Goal: Task Accomplishment & Management: Manage account settings

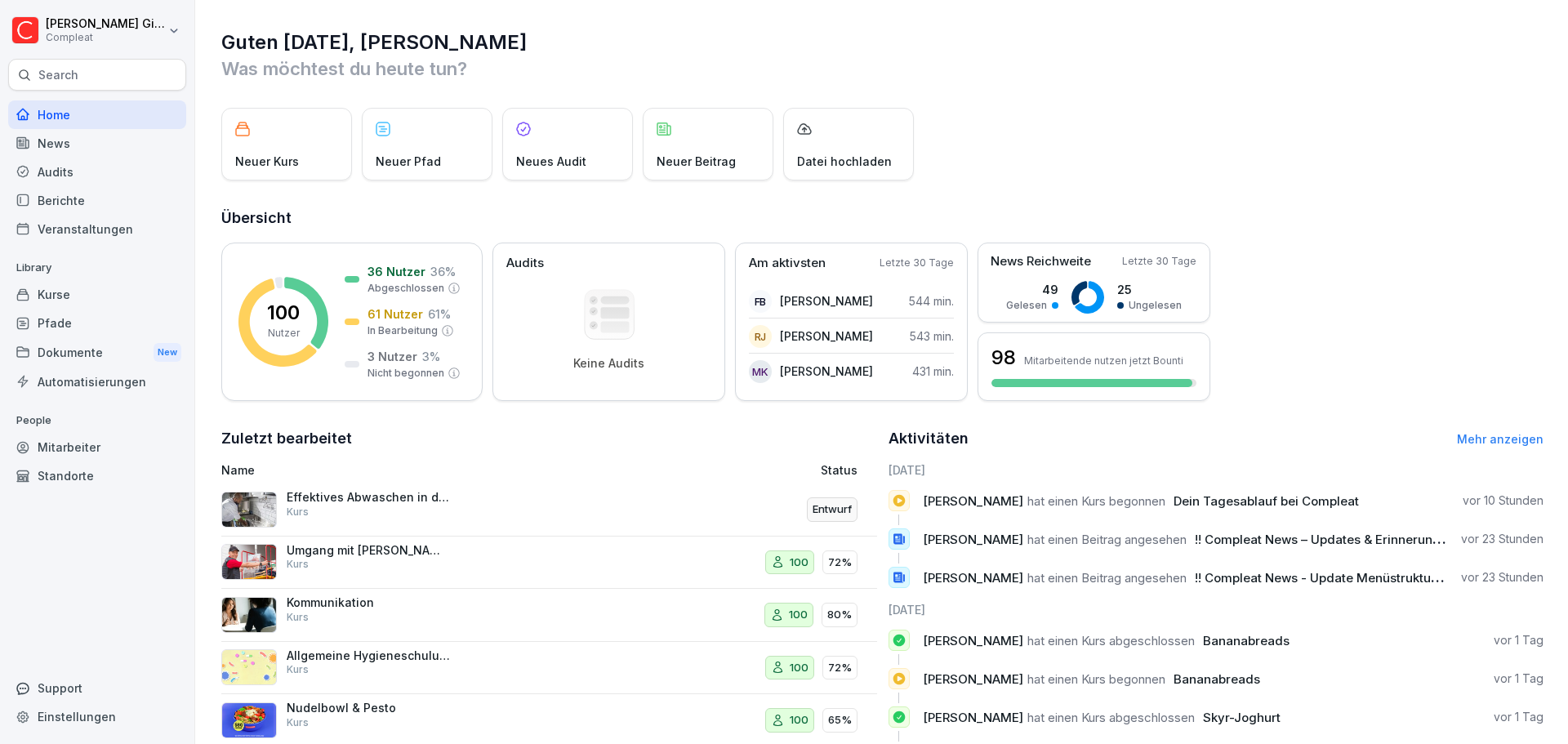
click at [92, 101] on div "Home" at bounding box center [97, 115] width 178 height 29
click at [90, 296] on div "Kurse" at bounding box center [97, 295] width 178 height 29
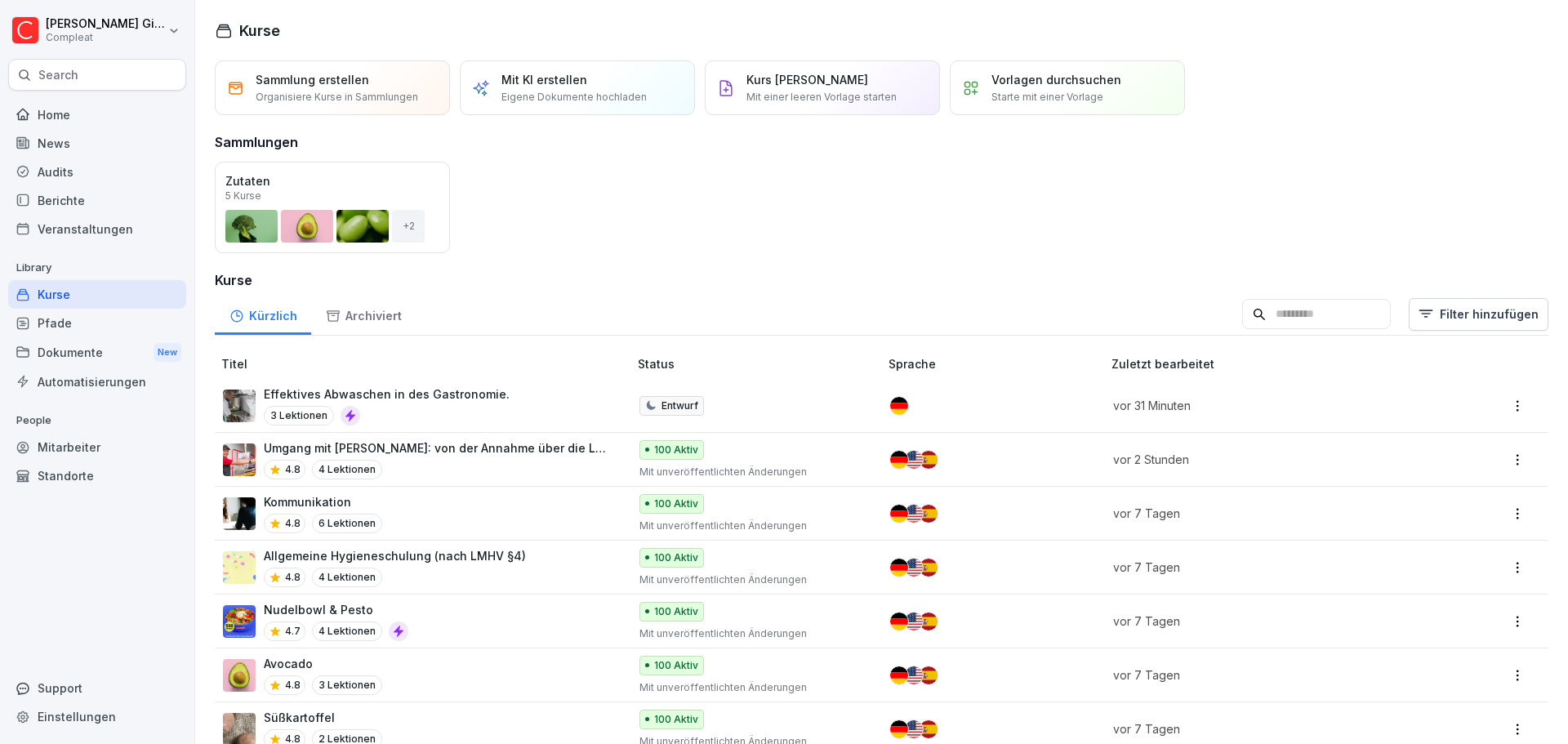
click at [460, 397] on p "Effektives Abwaschen in des Gastronomie." at bounding box center [387, 394] width 246 height 17
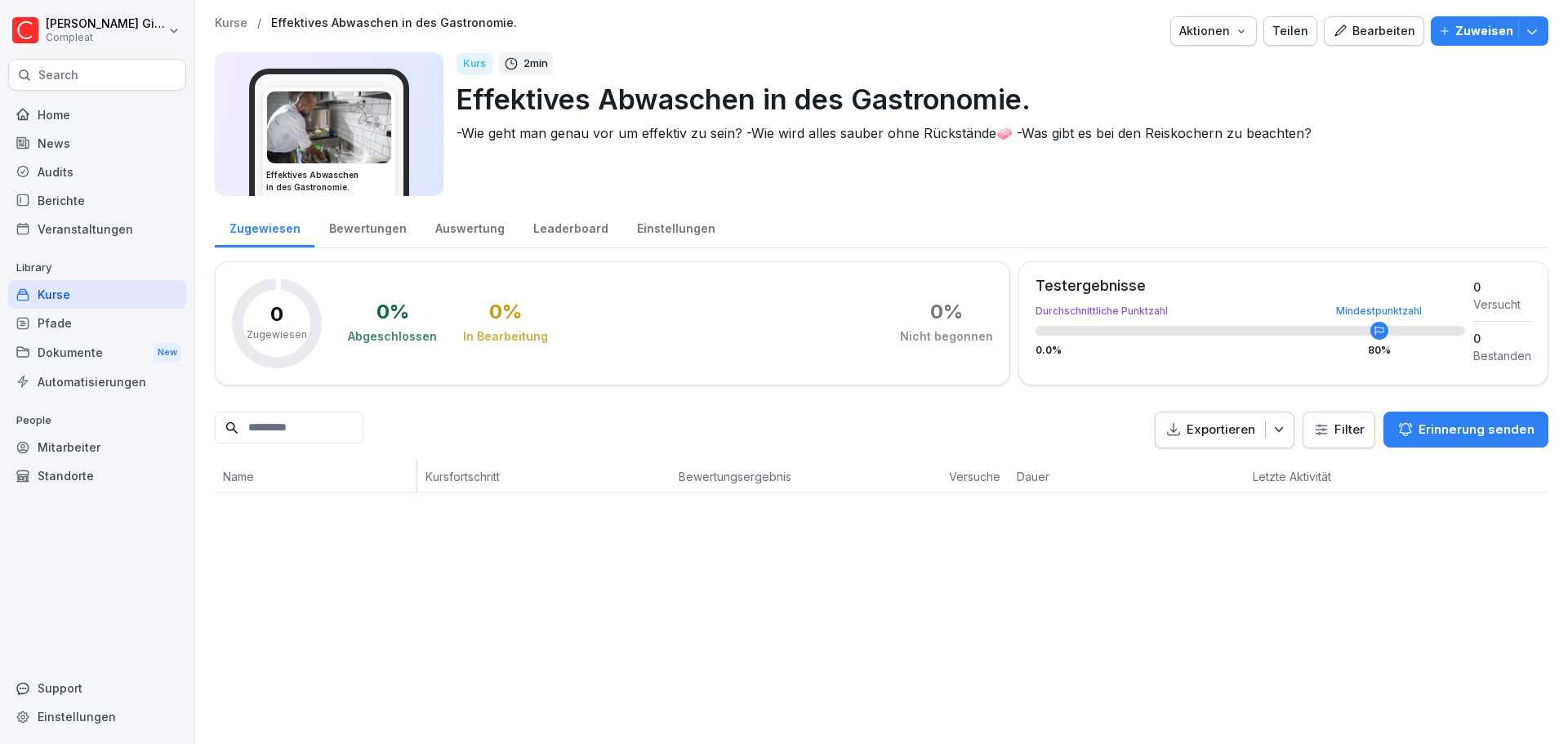
click at [1344, 30] on div "Bearbeiten" at bounding box center [1374, 31] width 83 height 18
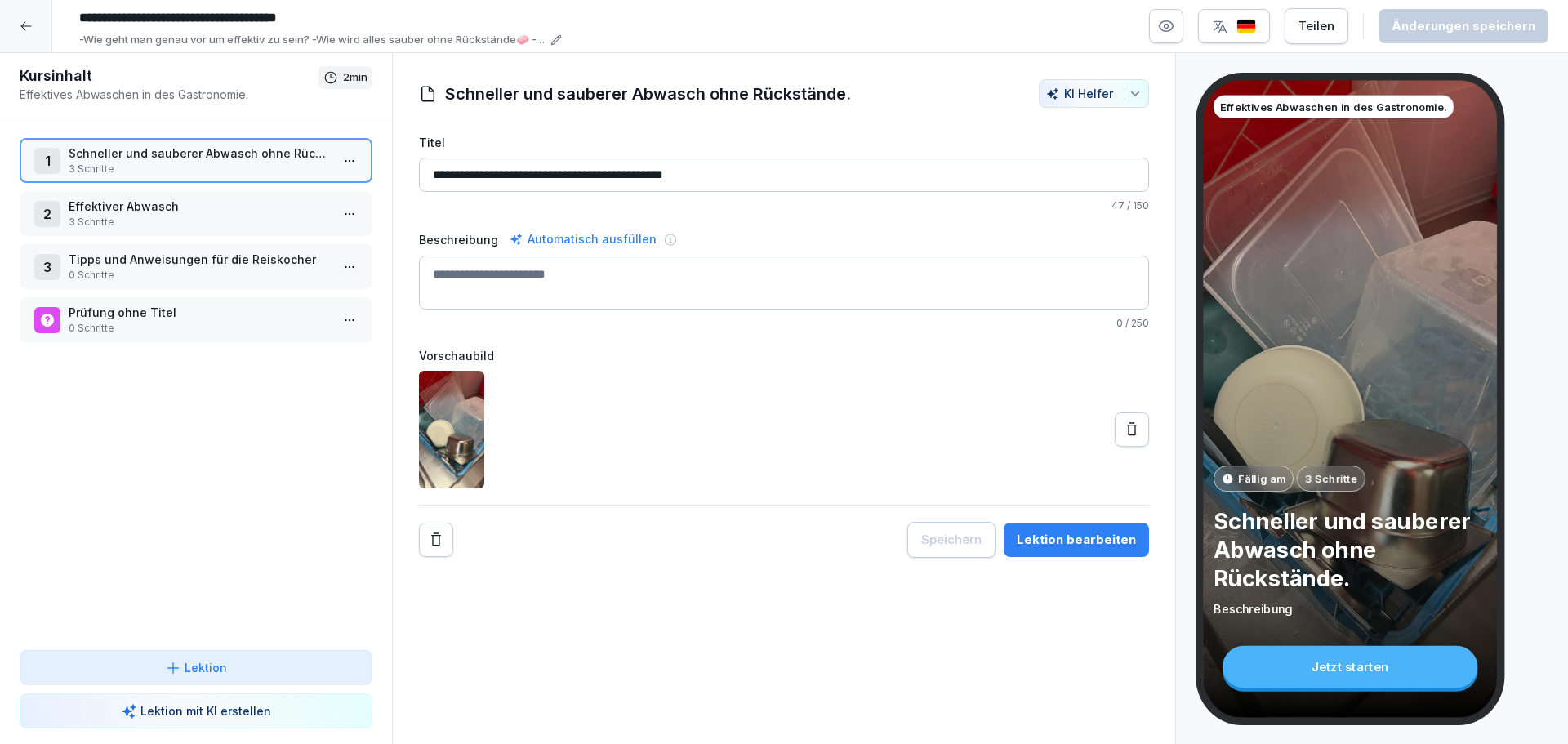
click at [235, 175] on p "3 Schritte" at bounding box center [199, 168] width 261 height 14
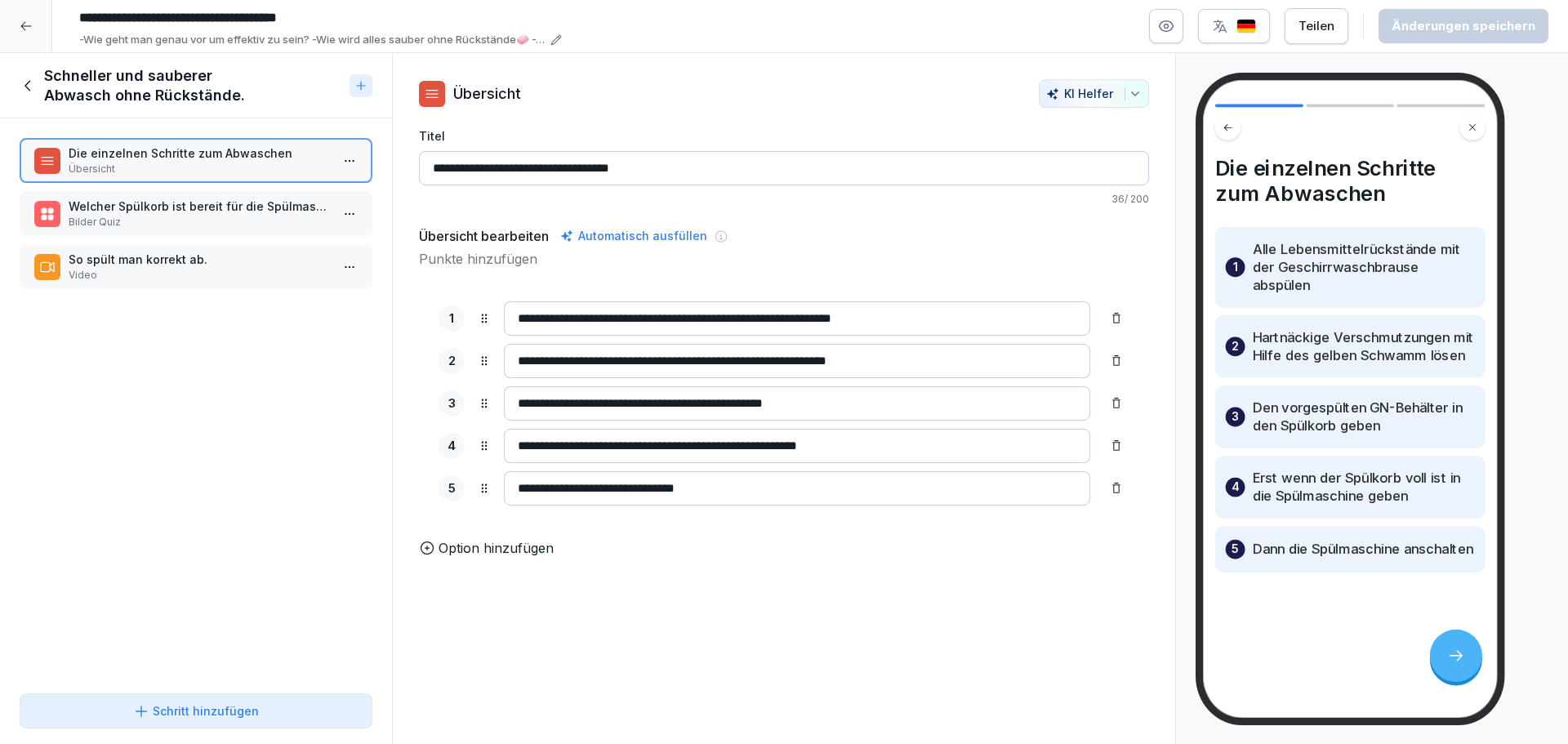
click at [205, 211] on p "Welcher Spülkorb ist bereit für die Spülmaschine?" at bounding box center [199, 206] width 261 height 17
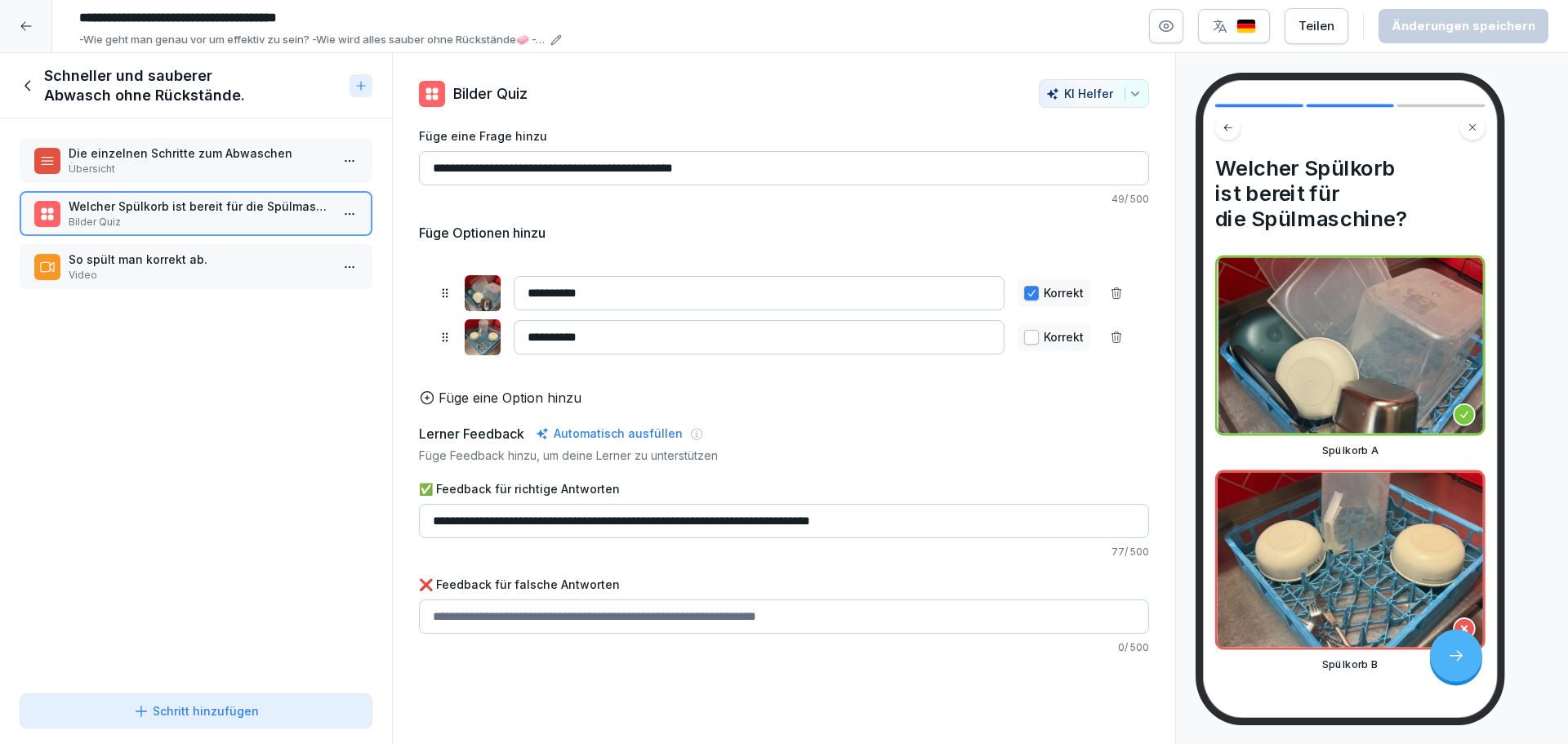
click at [205, 280] on p "Video" at bounding box center [199, 275] width 261 height 14
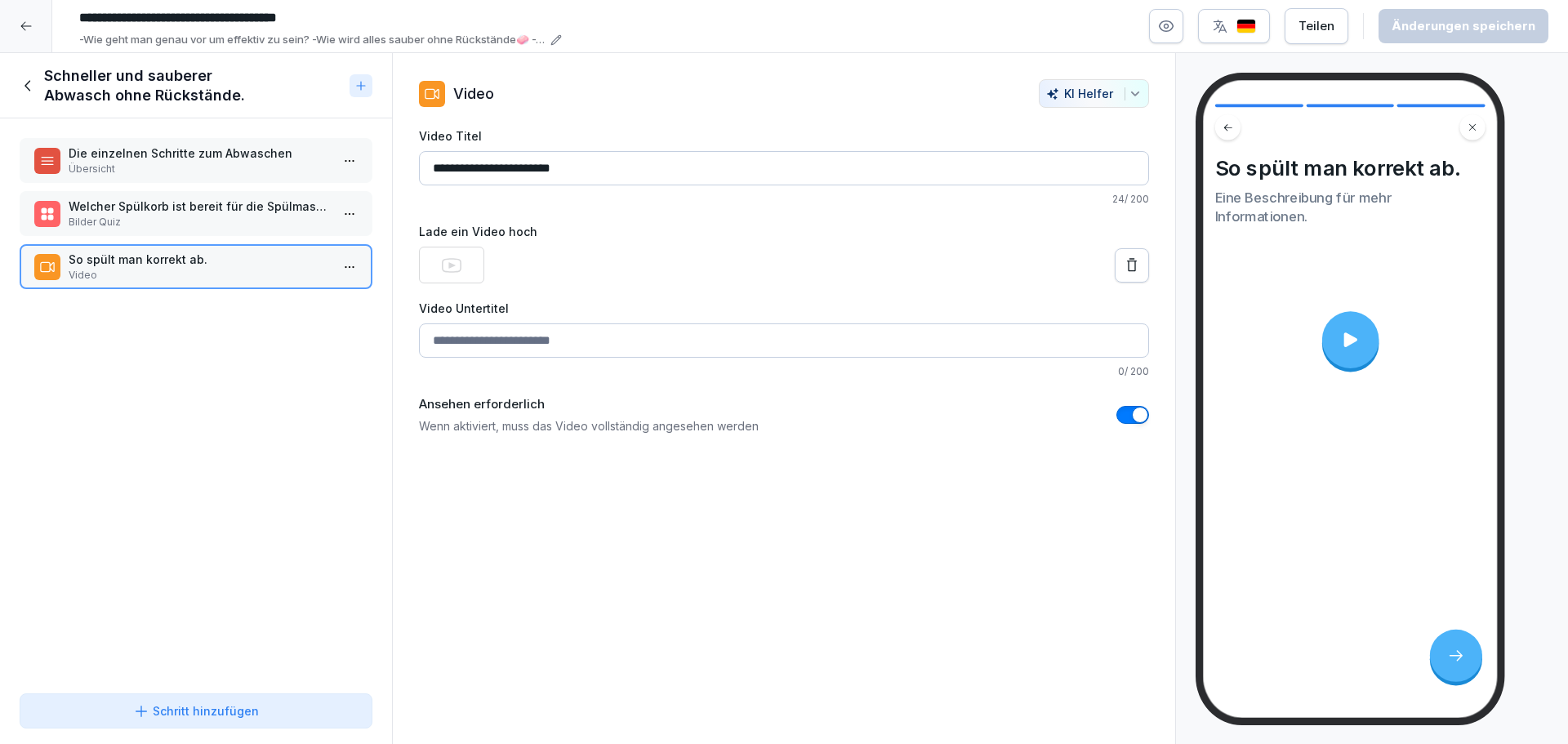
click at [27, 24] on icon at bounding box center [26, 26] width 13 height 13
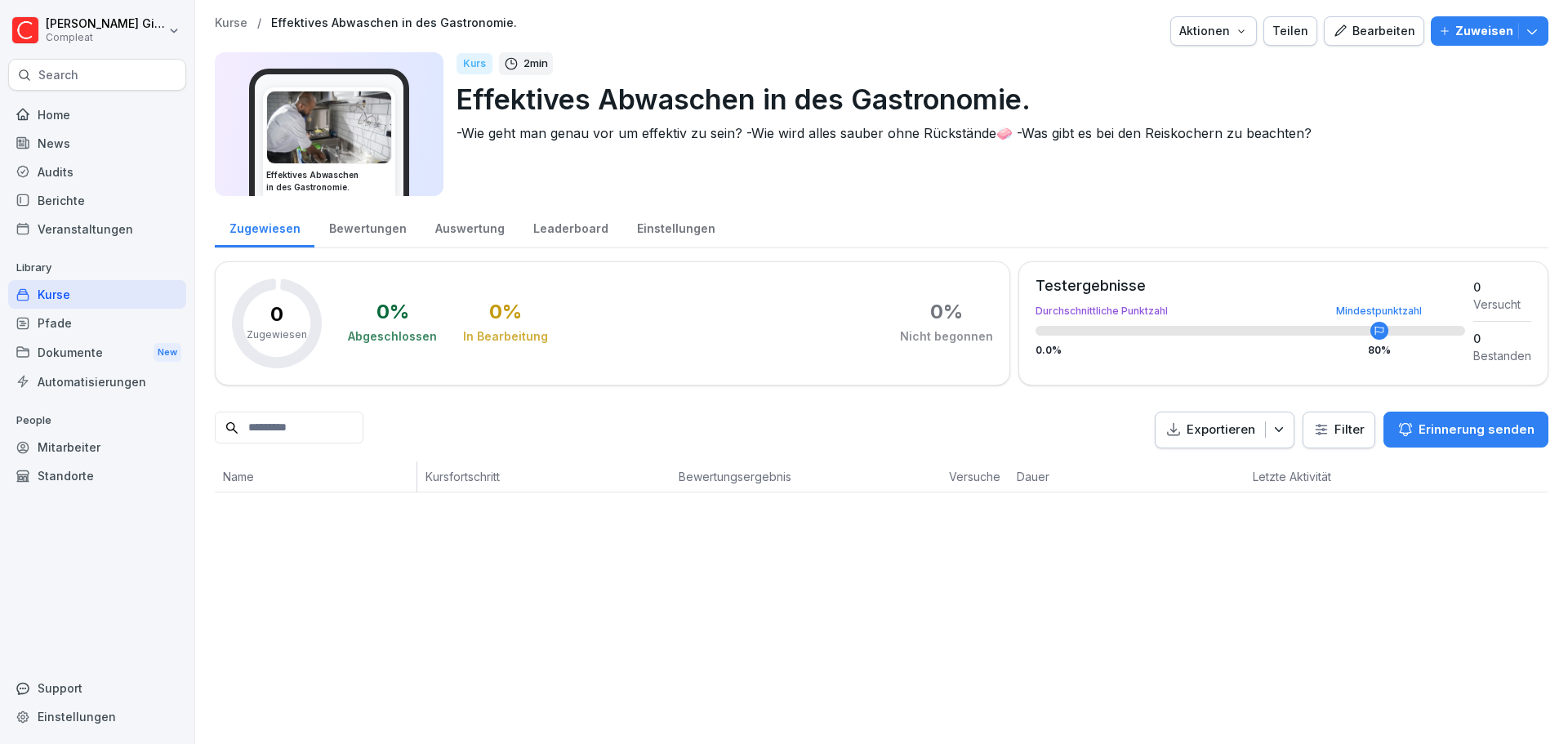
click at [1345, 31] on div "Bearbeiten" at bounding box center [1374, 31] width 83 height 18
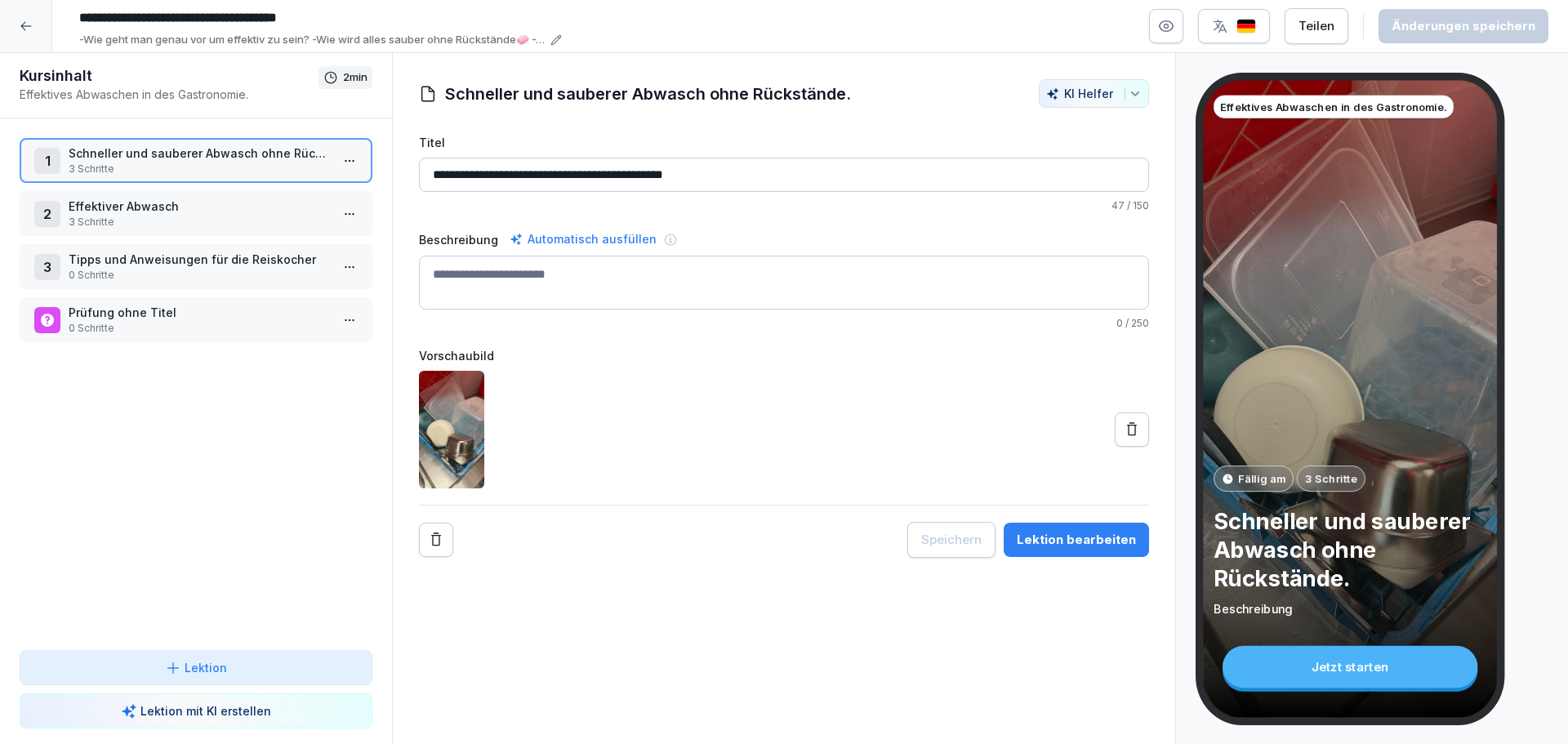
click at [206, 219] on p "3 Schritte" at bounding box center [199, 222] width 261 height 14
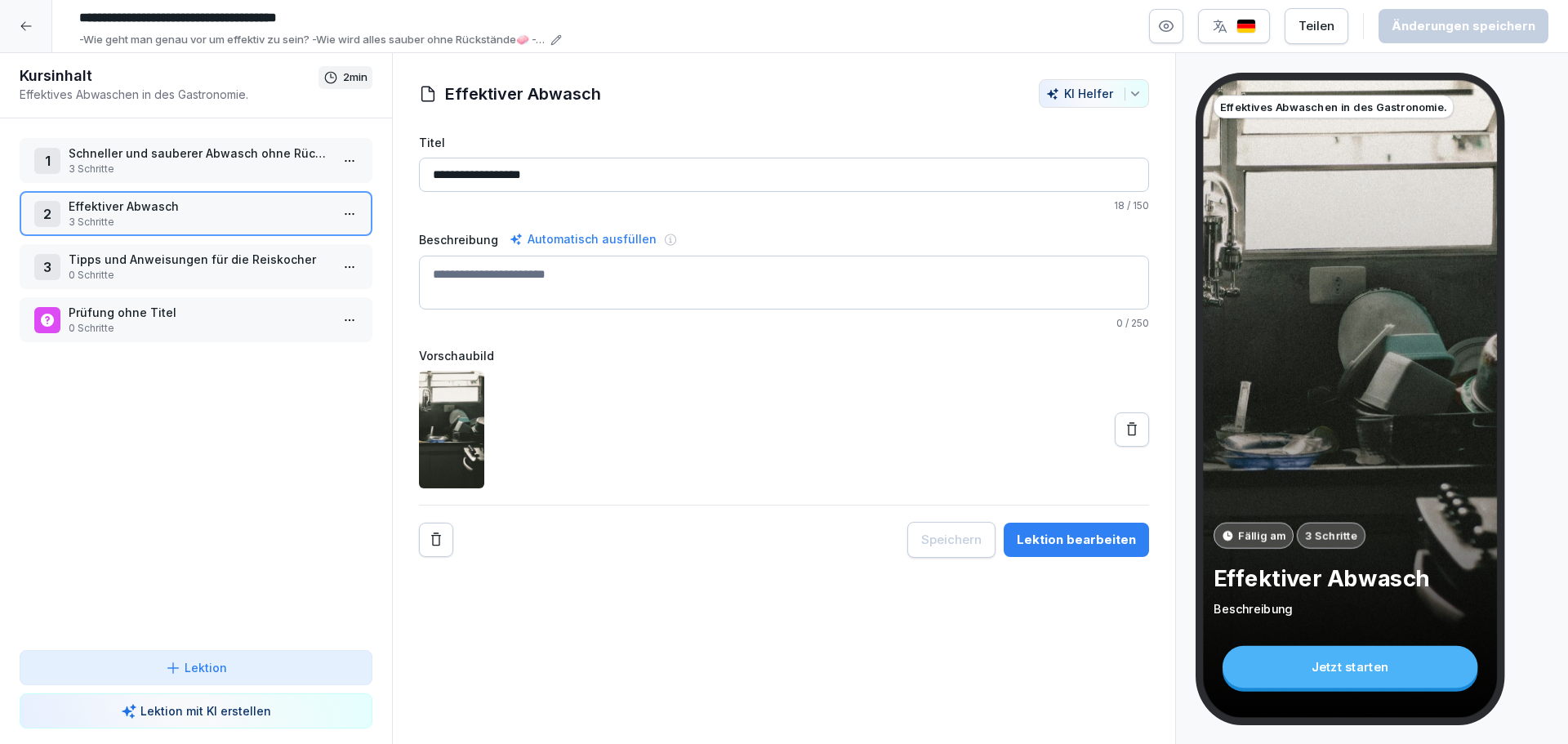
click at [206, 219] on p "3 Schritte" at bounding box center [199, 222] width 261 height 14
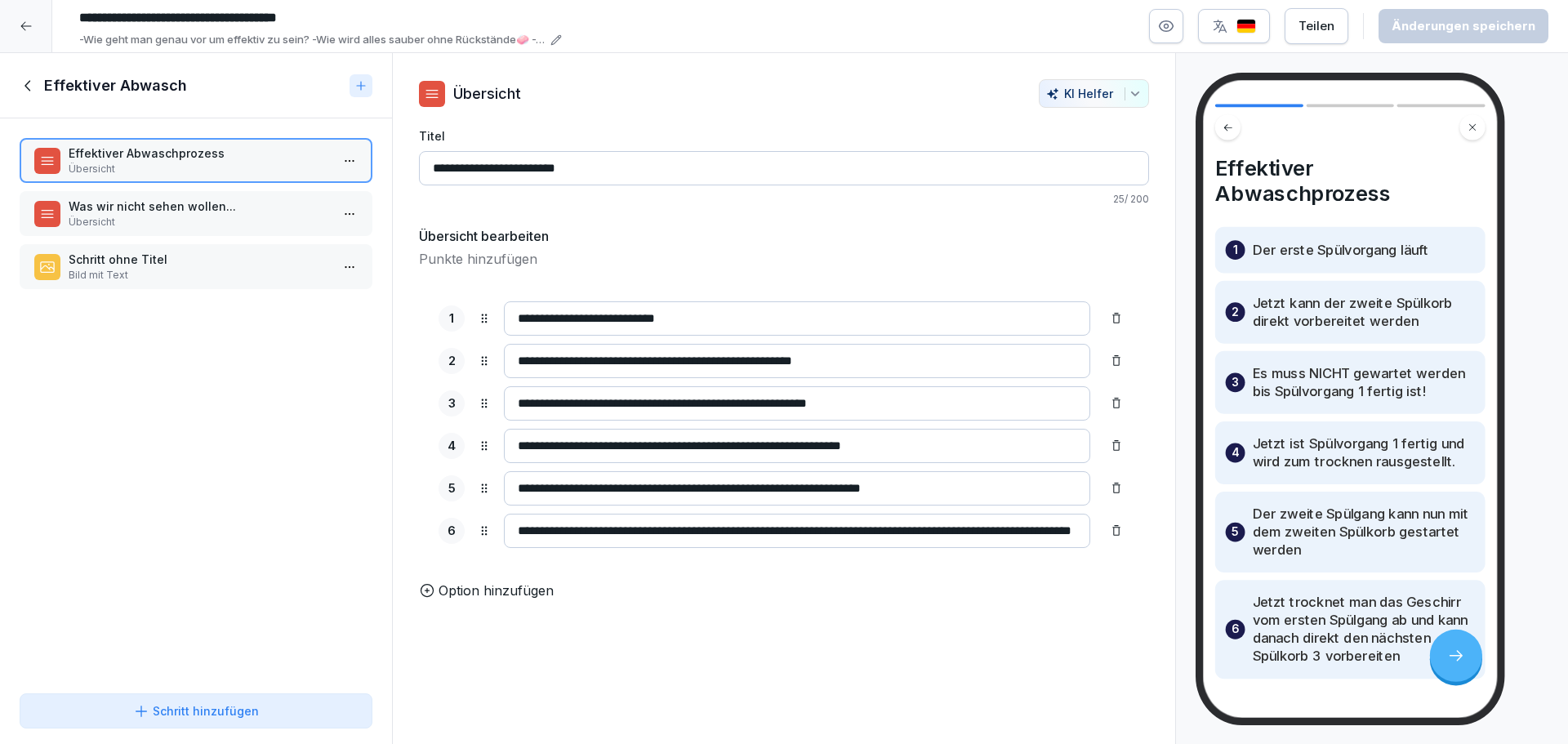
click at [205, 216] on p "Übersicht" at bounding box center [199, 222] width 261 height 14
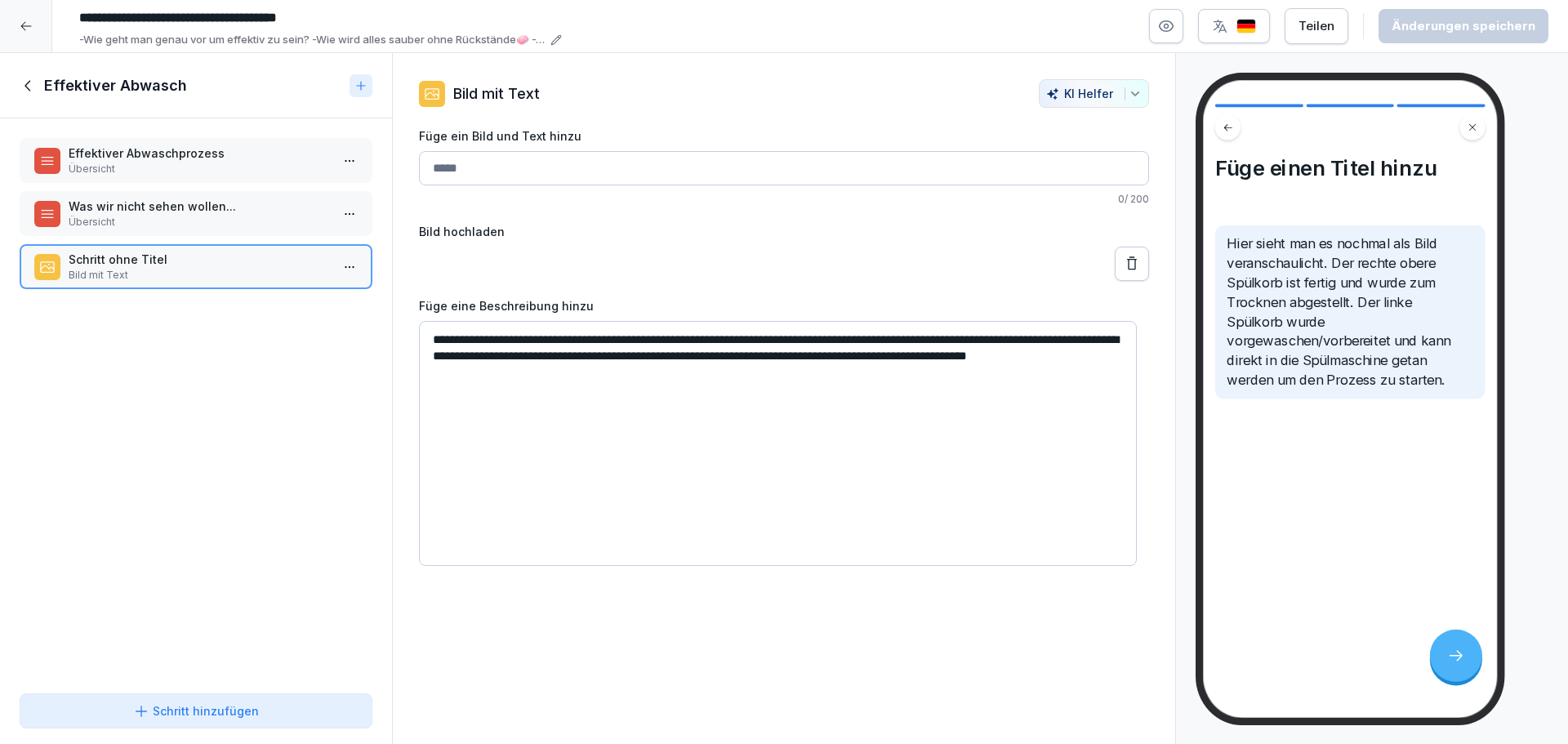
drag, startPoint x: 202, startPoint y: 267, endPoint x: 110, endPoint y: 374, distance: 141.1
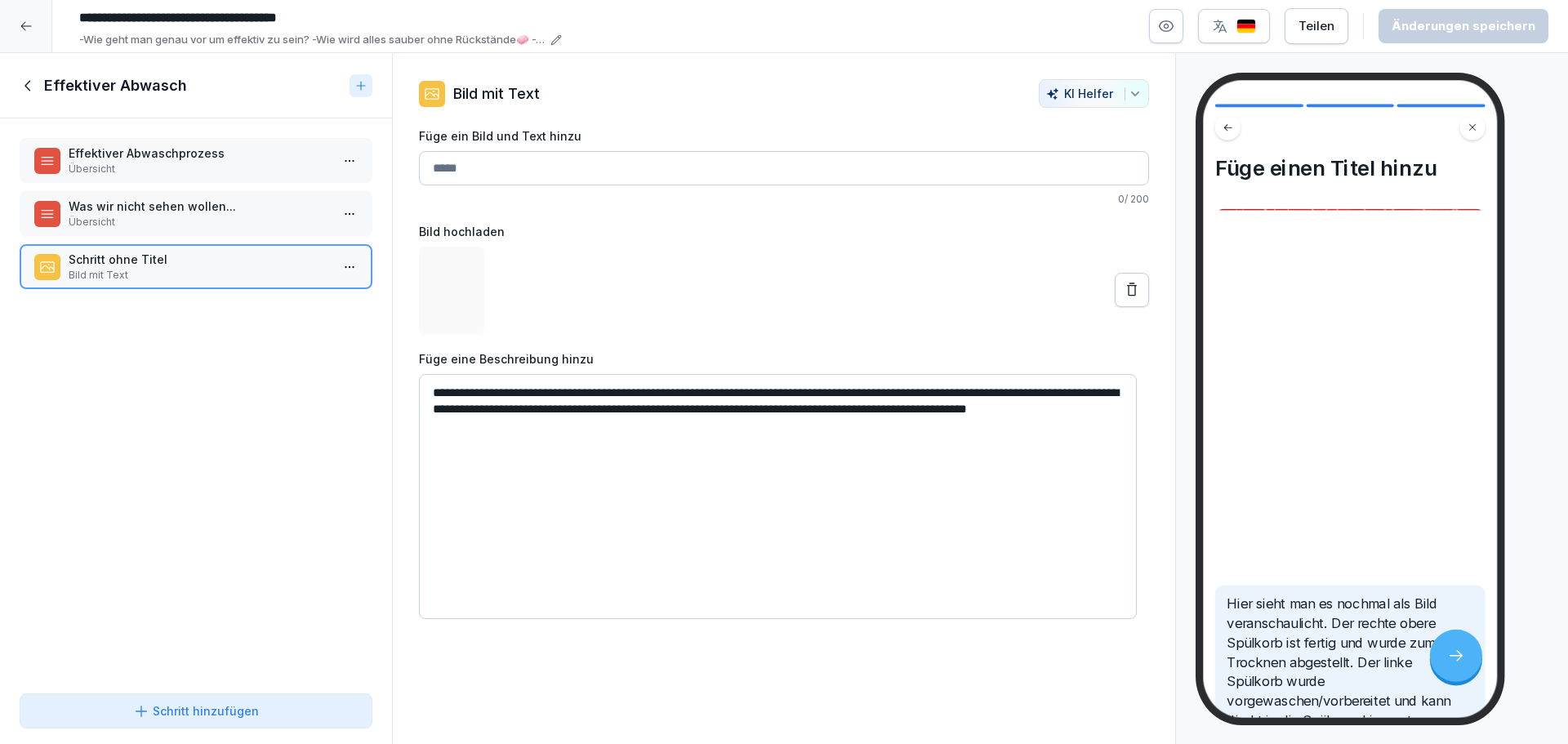
click at [110, 375] on div "Effektiver Abwaschprozess Übersicht Was wir nicht sehen wollen... Übersicht Sch…" at bounding box center [196, 402] width 392 height 568
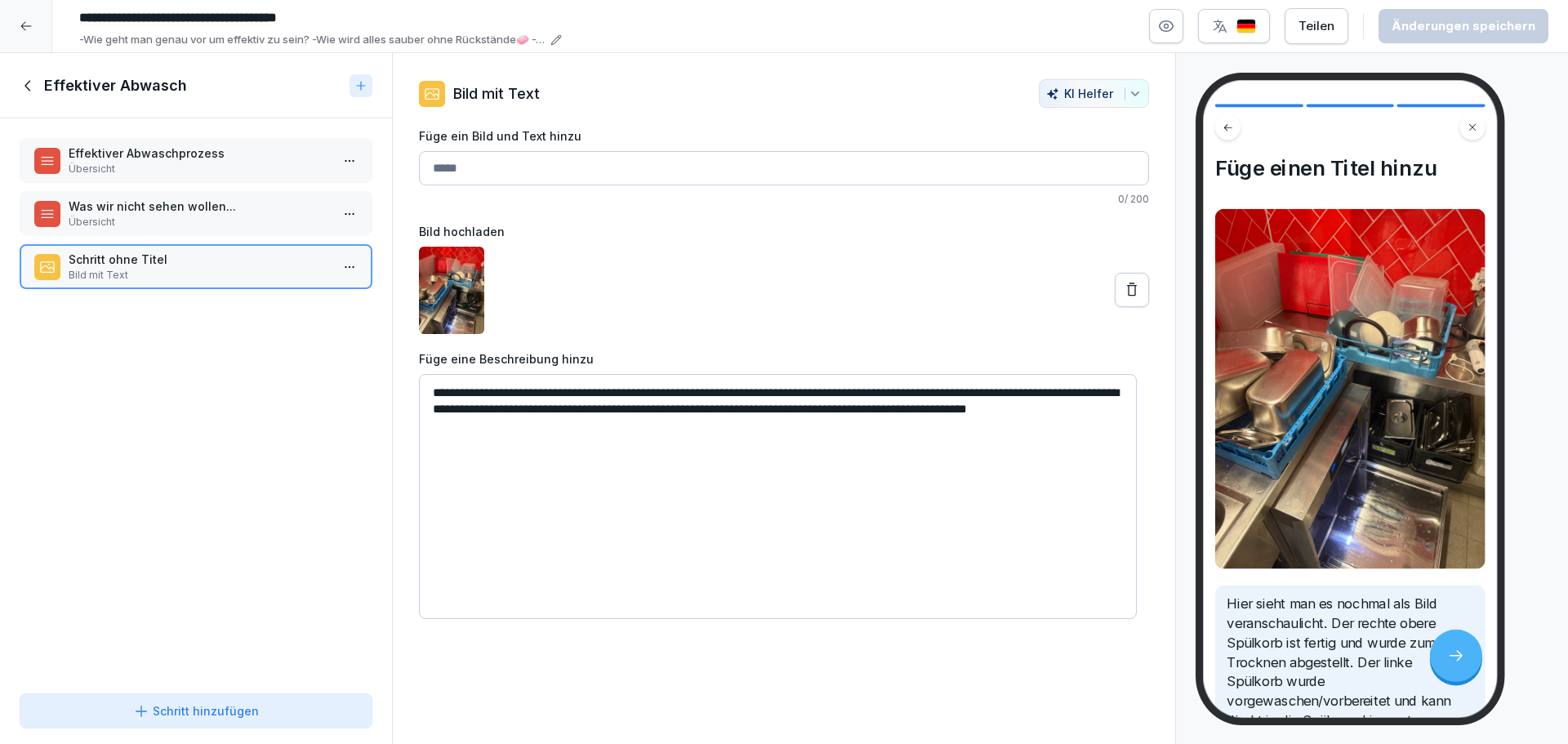
click at [33, 89] on icon at bounding box center [28, 85] width 18 height 18
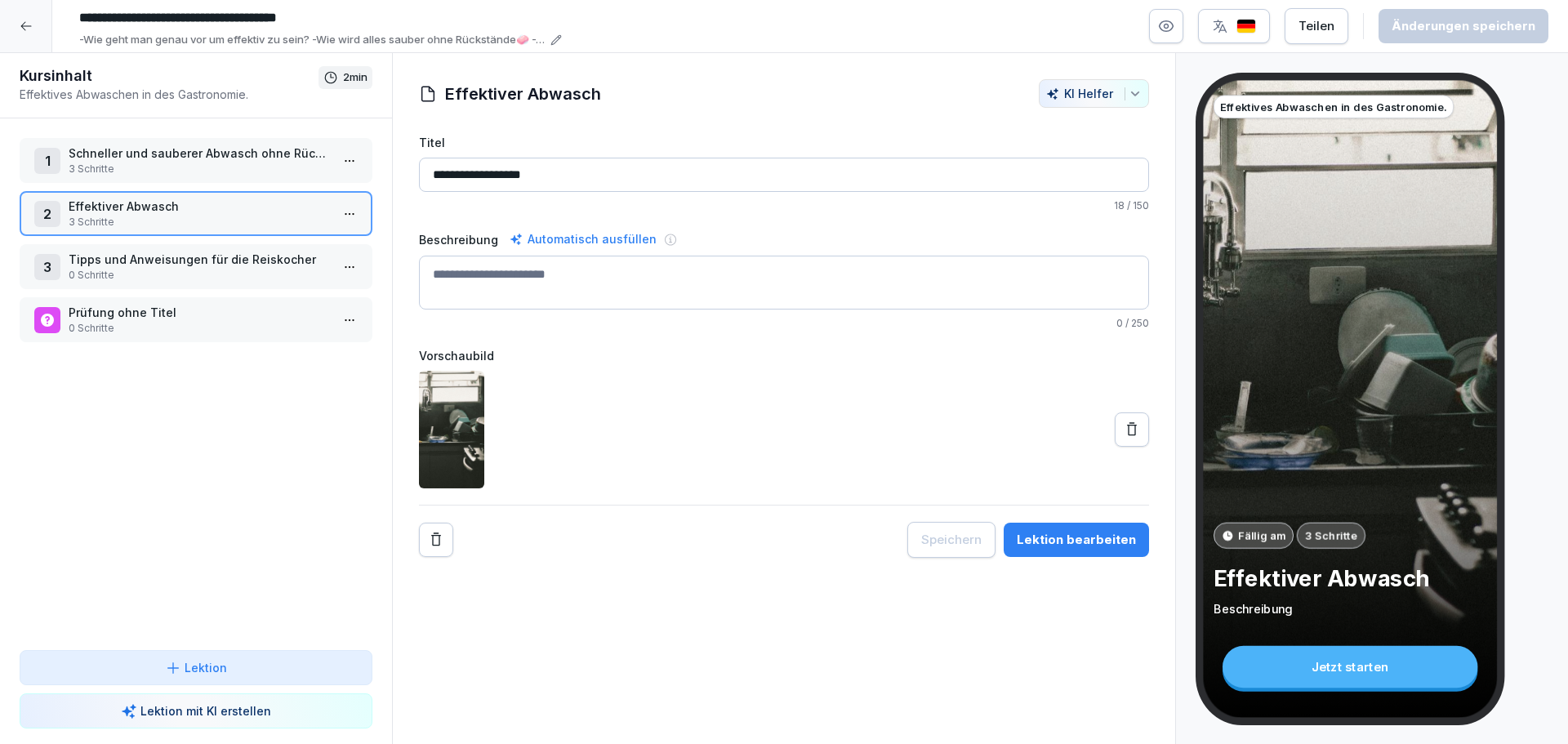
click at [175, 270] on p "0 Schritte" at bounding box center [199, 275] width 261 height 14
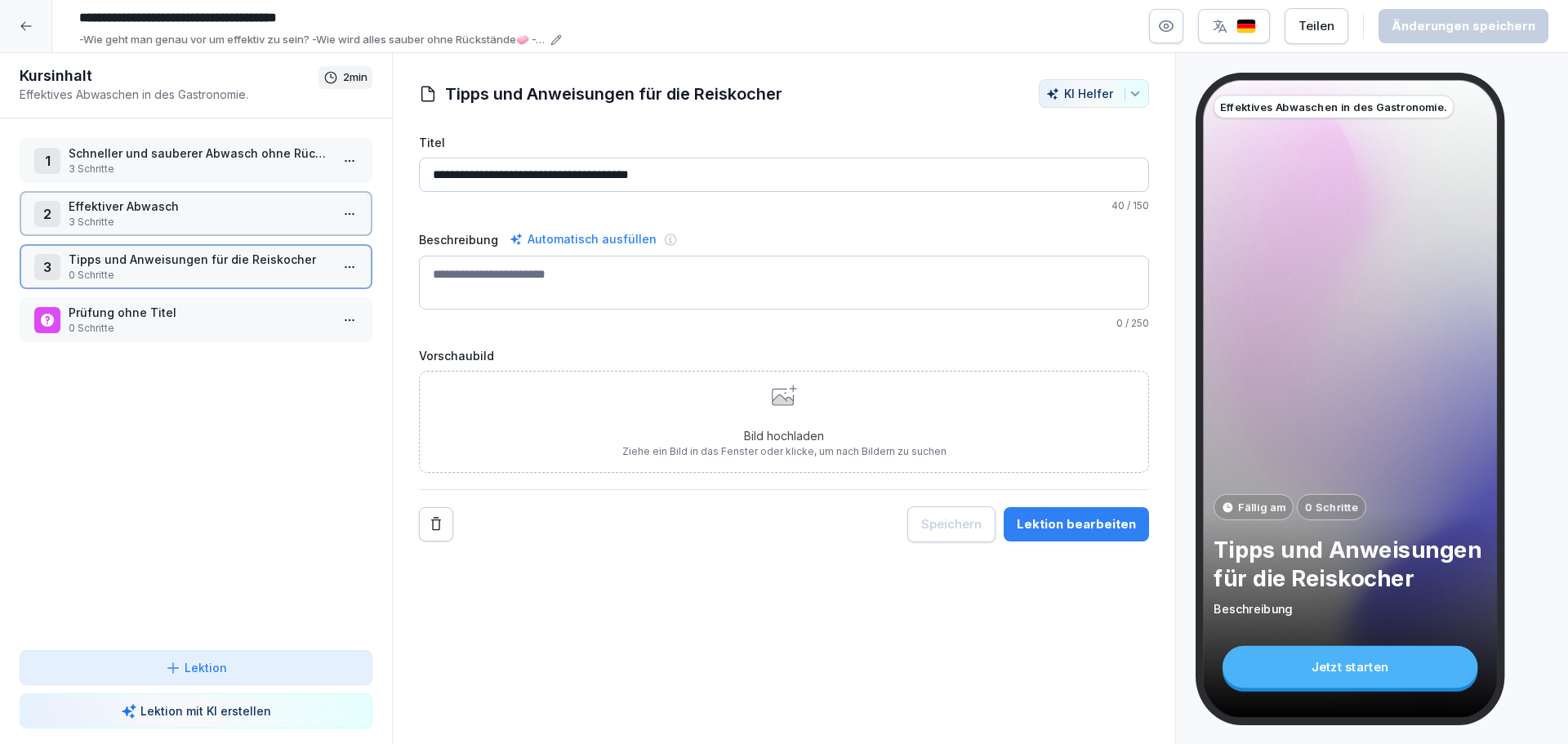
click at [175, 270] on p "0 Schritte" at bounding box center [199, 275] width 261 height 14
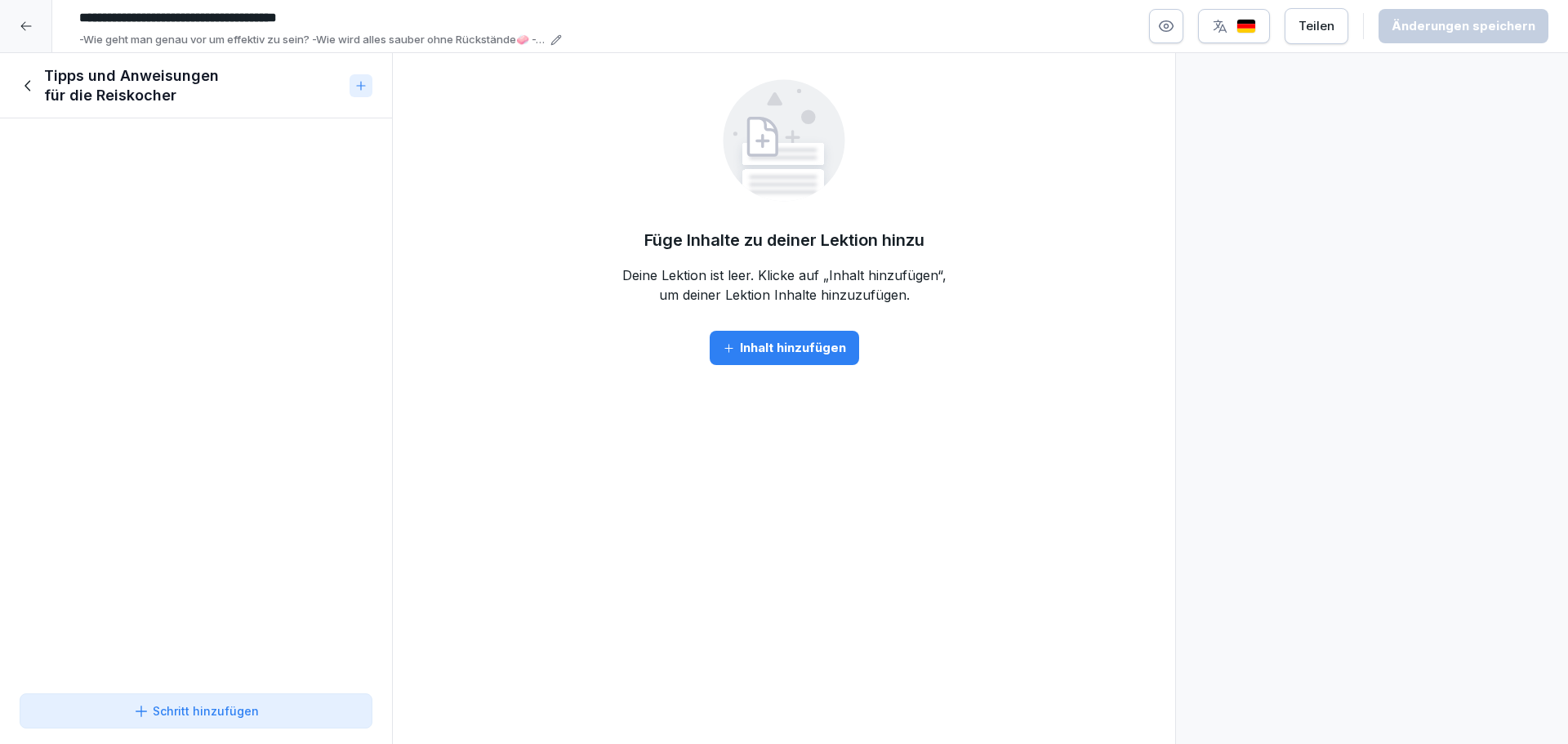
click at [45, 76] on h1 "Tipps und Anweisungen für die Reiskocher" at bounding box center [193, 85] width 299 height 39
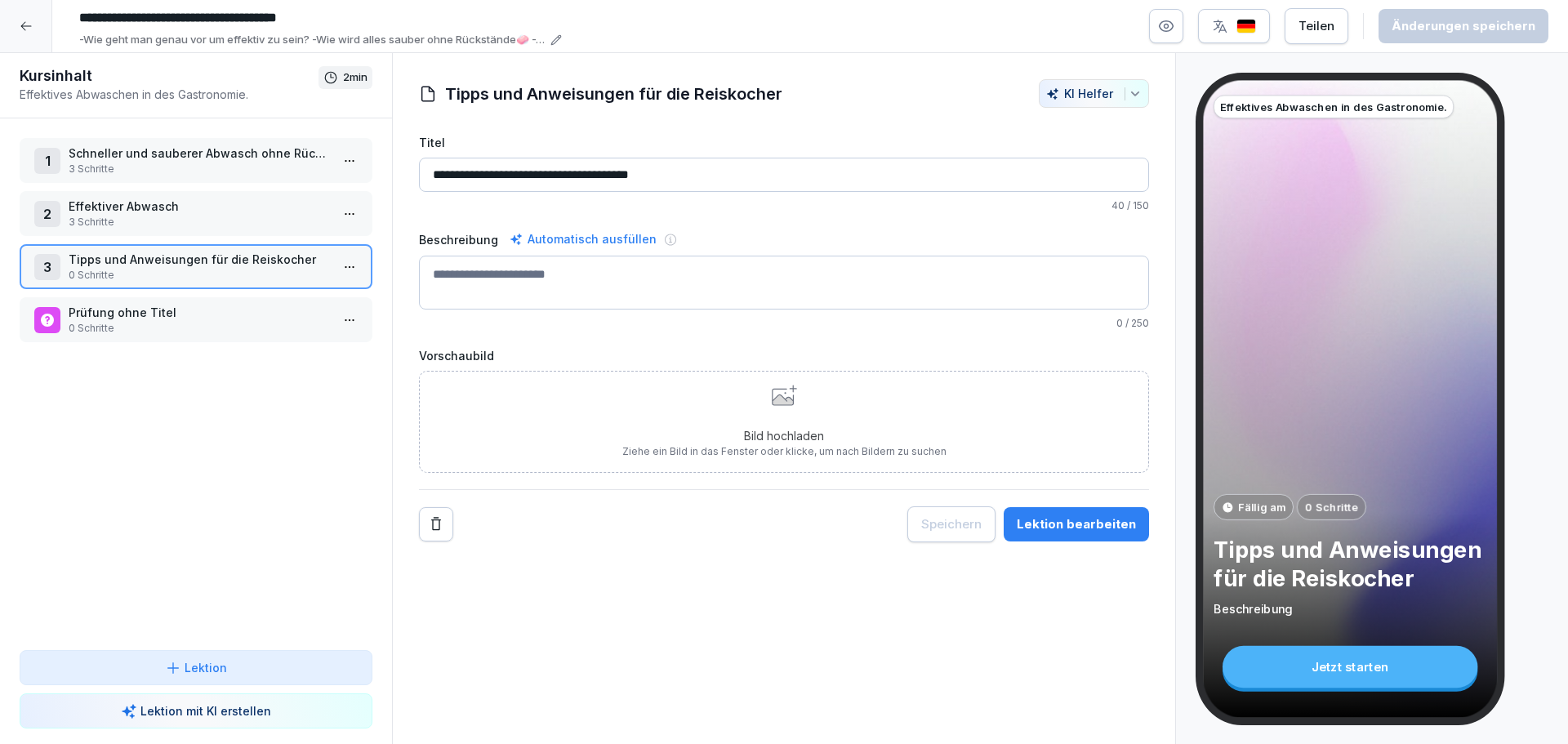
click at [14, 18] on div at bounding box center [26, 26] width 52 height 52
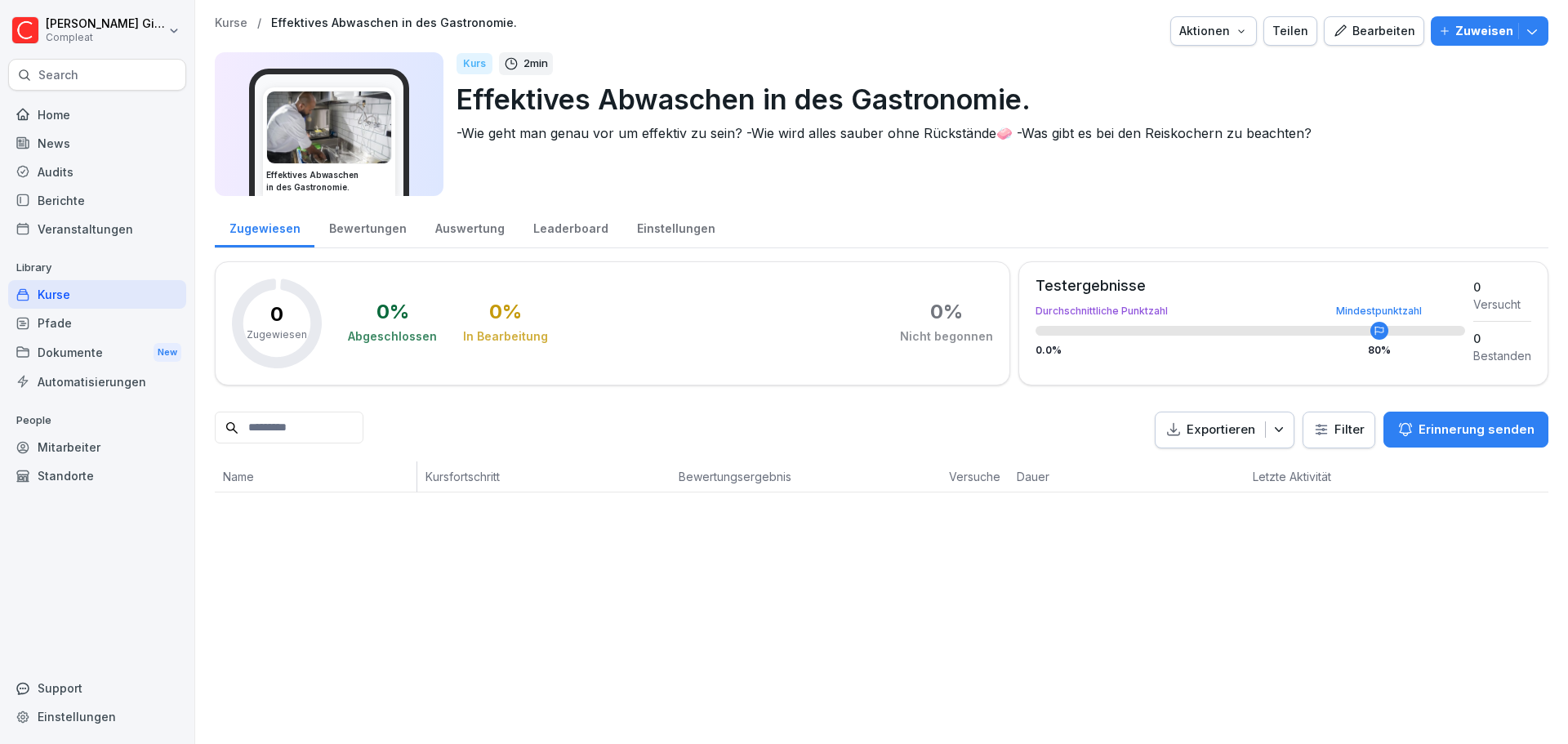
click at [123, 300] on div "Kurse" at bounding box center [97, 295] width 178 height 29
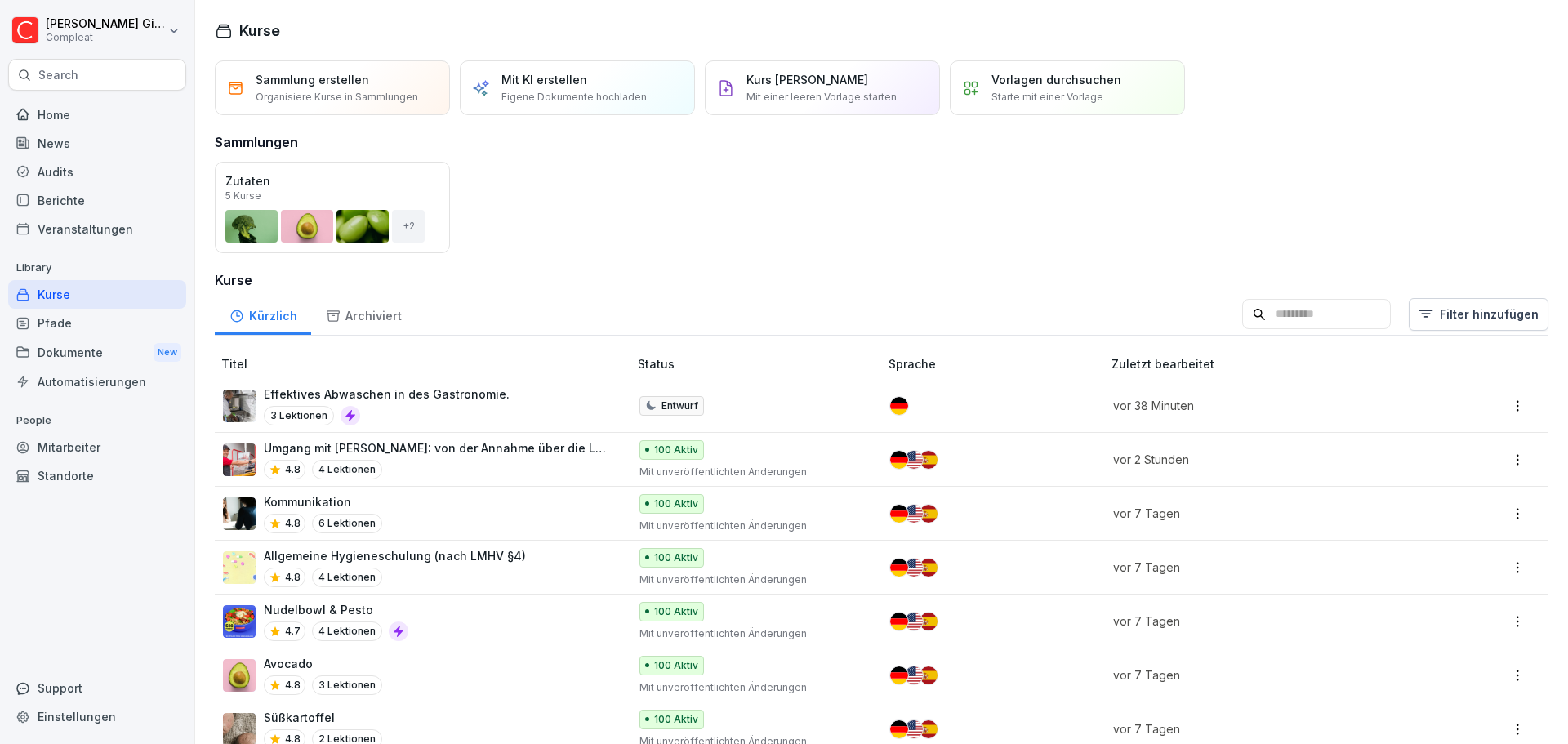
click at [63, 343] on div "Dokumente New" at bounding box center [97, 351] width 178 height 30
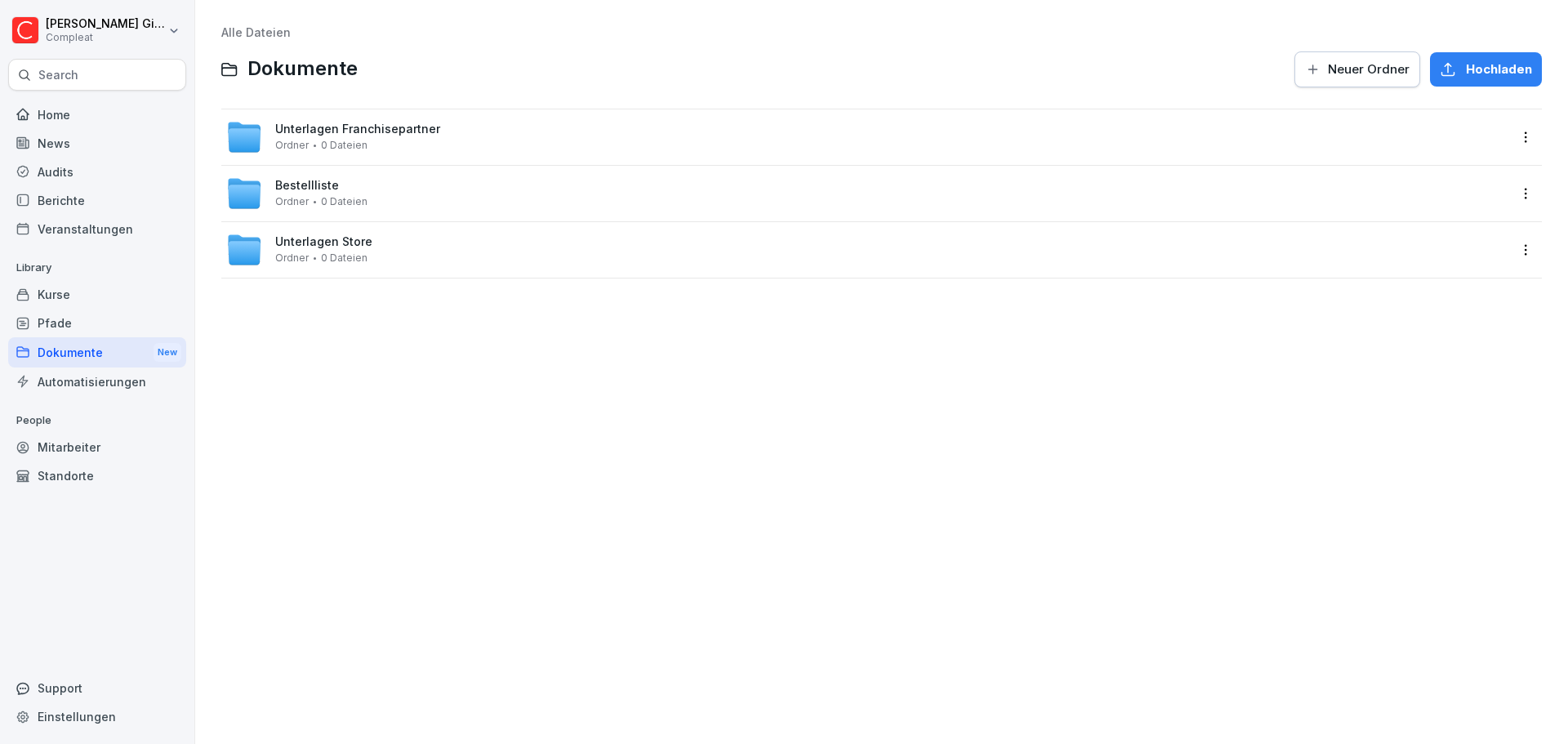
click at [680, 335] on div "Alle Dateien Dokumente Neuer Ordner Hochladen Unterlagen Franchisepartner Ordne…" at bounding box center [881, 372] width 1348 height 719
click at [448, 145] on div "Unterlagen Franchisepartner Ordner 0 Dateien" at bounding box center [867, 136] width 1281 height 36
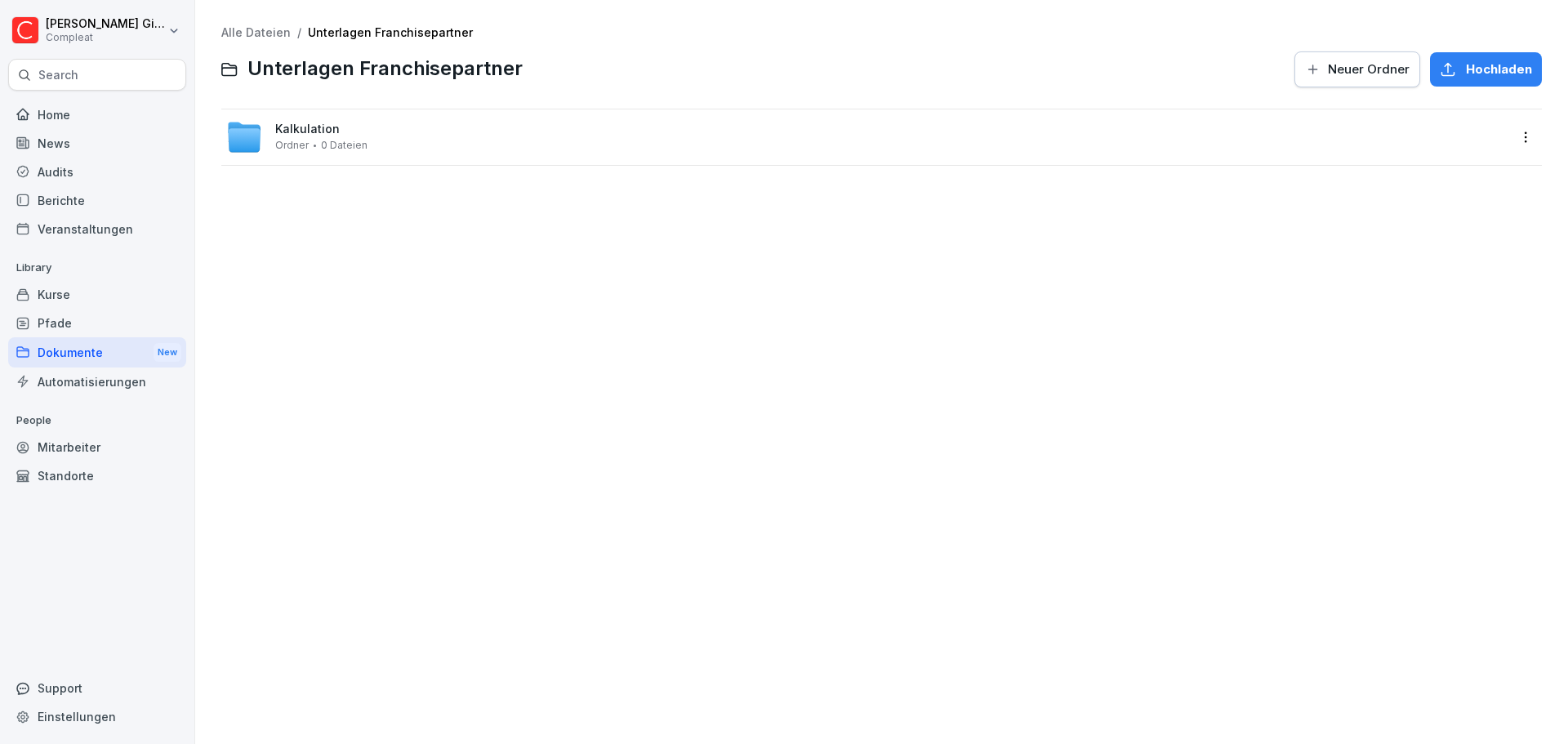
click at [1391, 80] on button "Neuer Ordner" at bounding box center [1357, 69] width 126 height 36
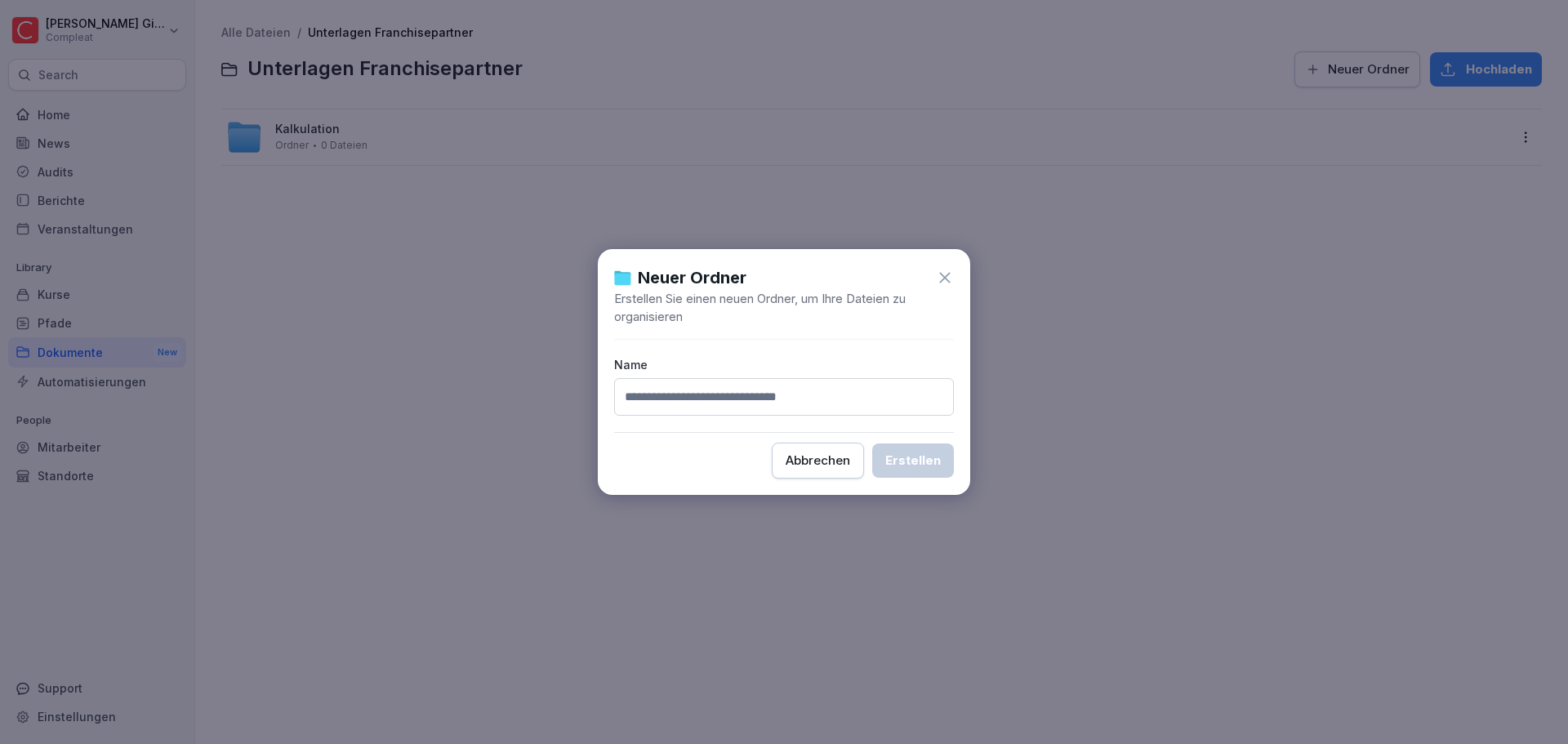
click at [694, 413] on input at bounding box center [784, 396] width 340 height 37
type input "********"
click at [924, 460] on div "Erstellen" at bounding box center [913, 460] width 56 height 18
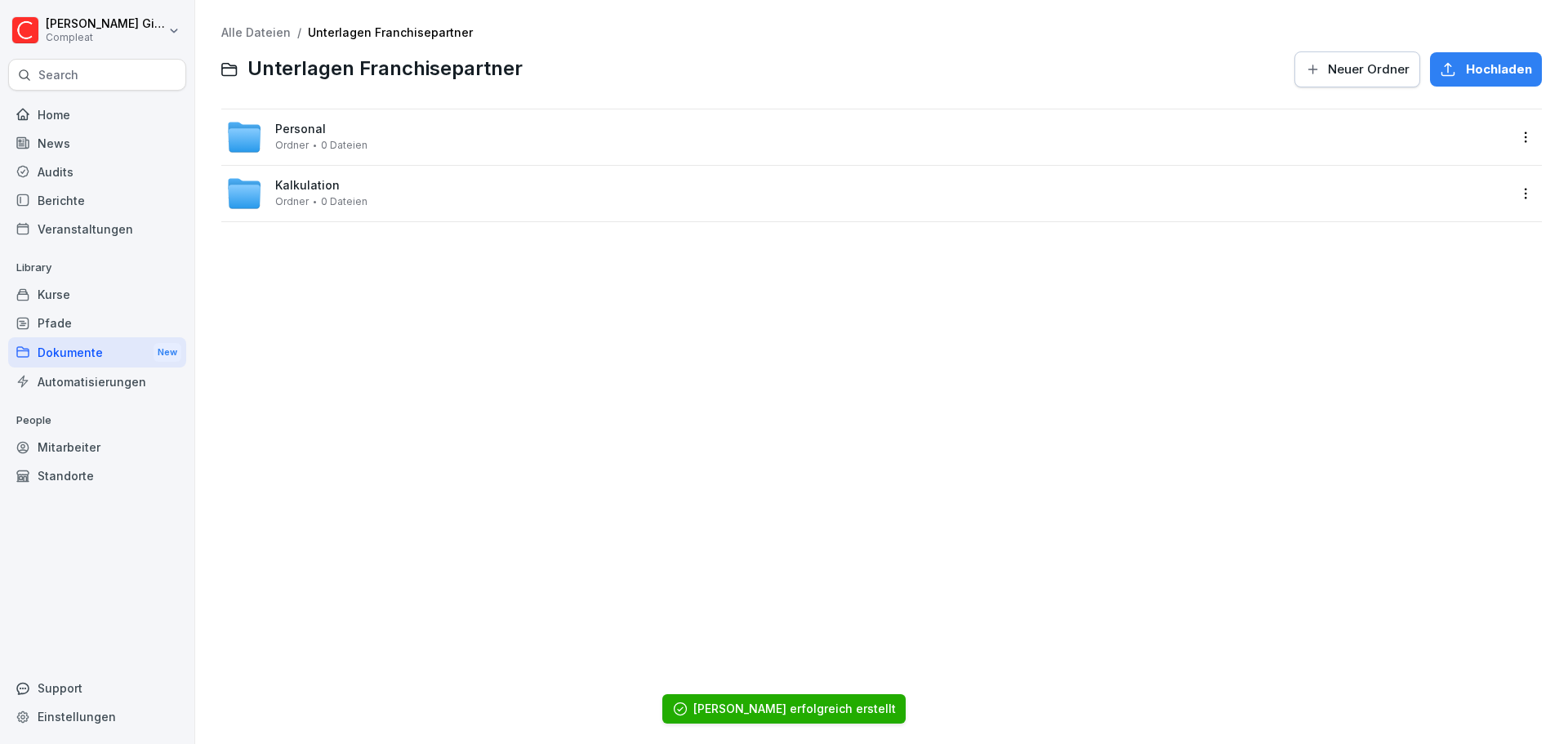
click at [1355, 66] on span "Neuer Ordner" at bounding box center [1368, 69] width 82 height 18
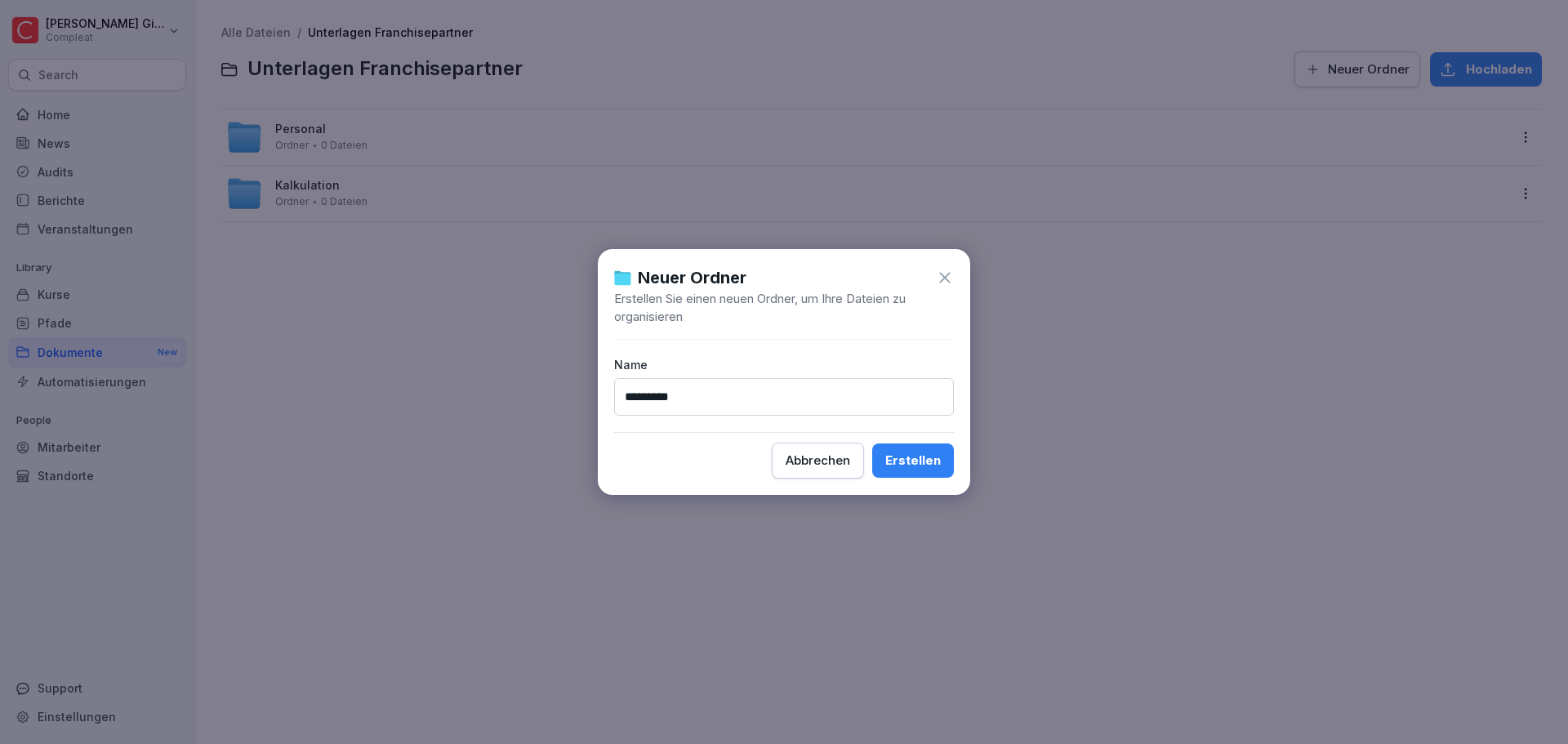
type input "*********"
click at [916, 464] on div "Erstellen" at bounding box center [913, 460] width 56 height 18
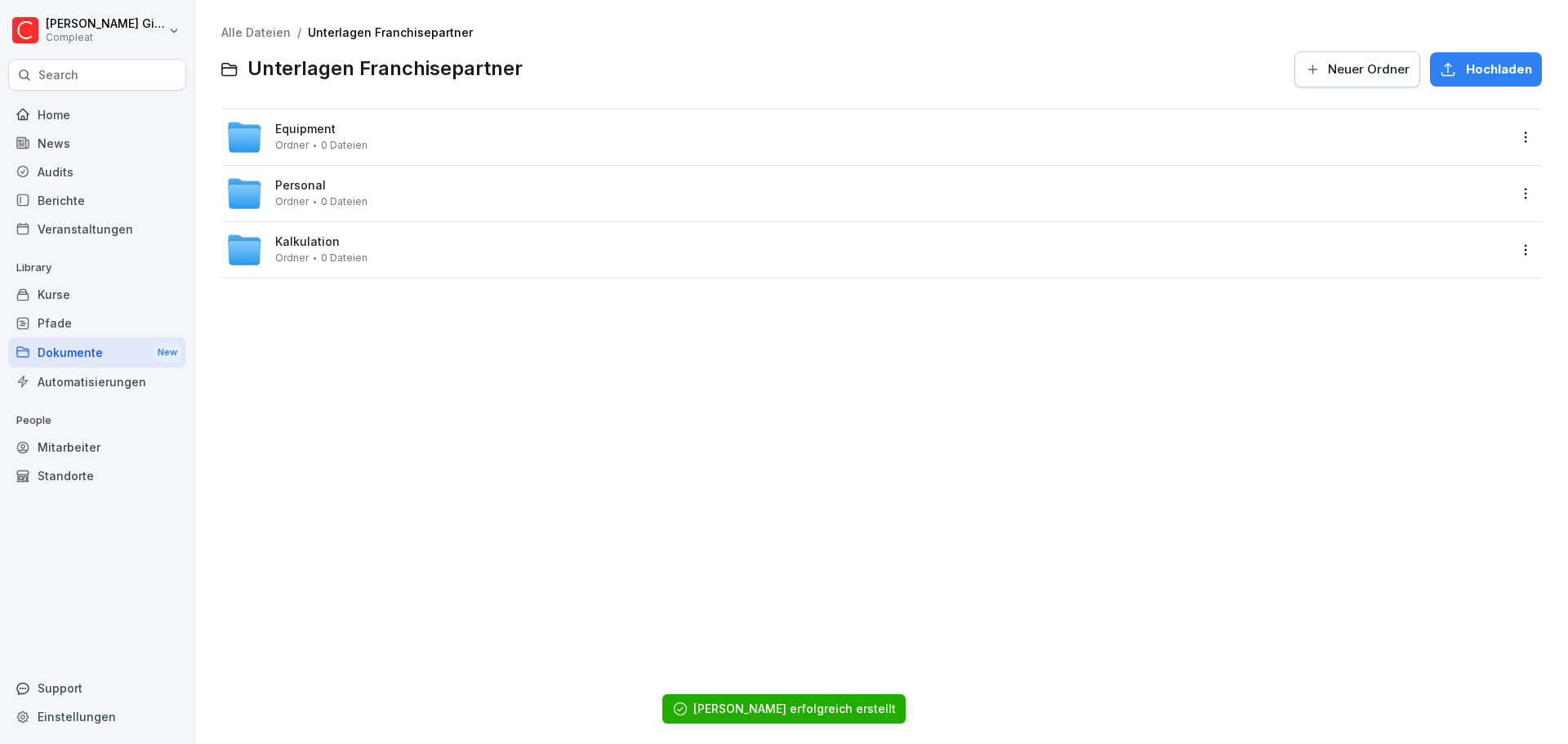
click at [379, 187] on div "Personal Ordner 0 Dateien" at bounding box center [867, 193] width 1281 height 36
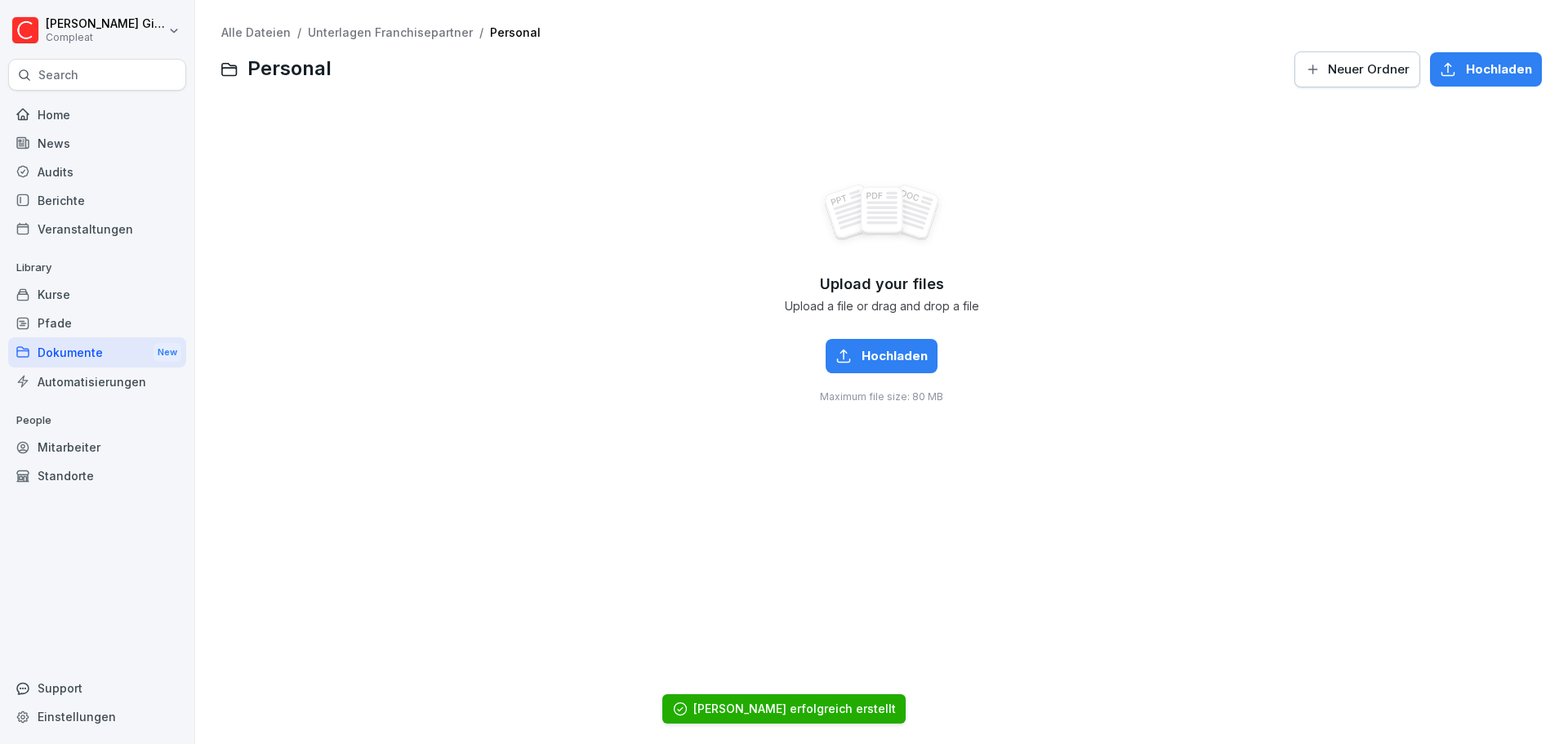
click at [1333, 74] on span "Neuer Ordner" at bounding box center [1368, 69] width 82 height 18
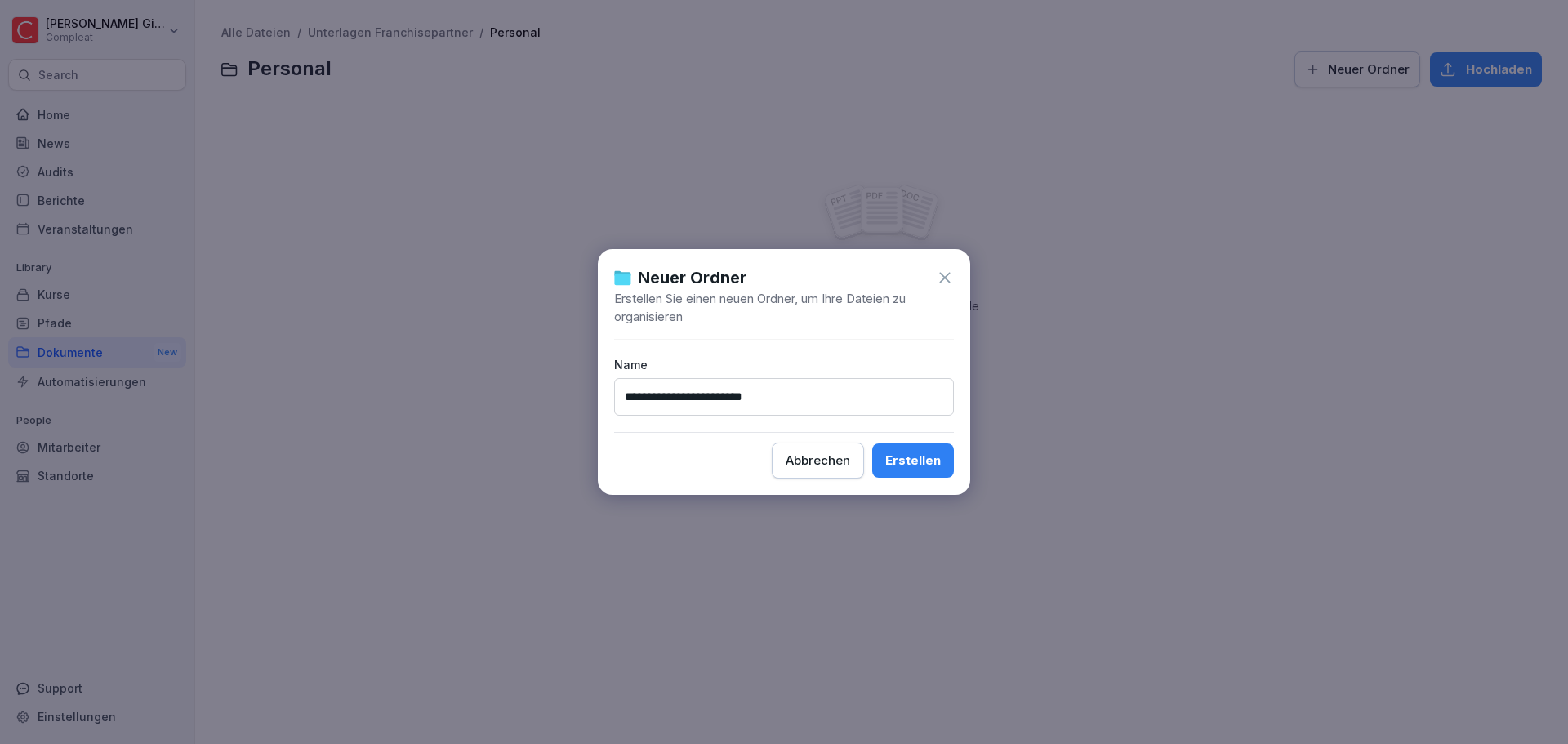
type input "**********"
click at [905, 459] on div "Erstellen" at bounding box center [913, 460] width 56 height 18
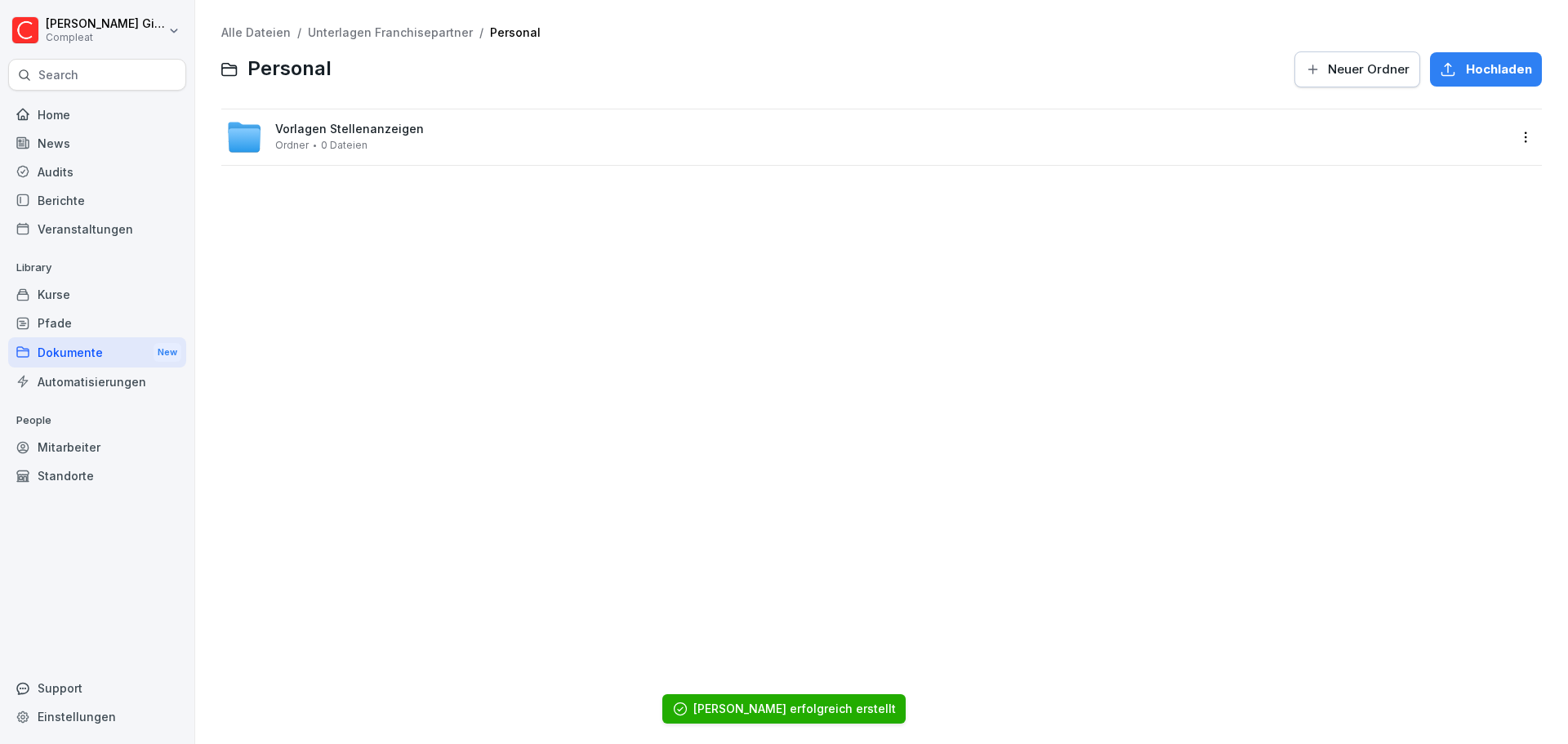
click at [1352, 79] on button "Neuer Ordner" at bounding box center [1357, 69] width 126 height 36
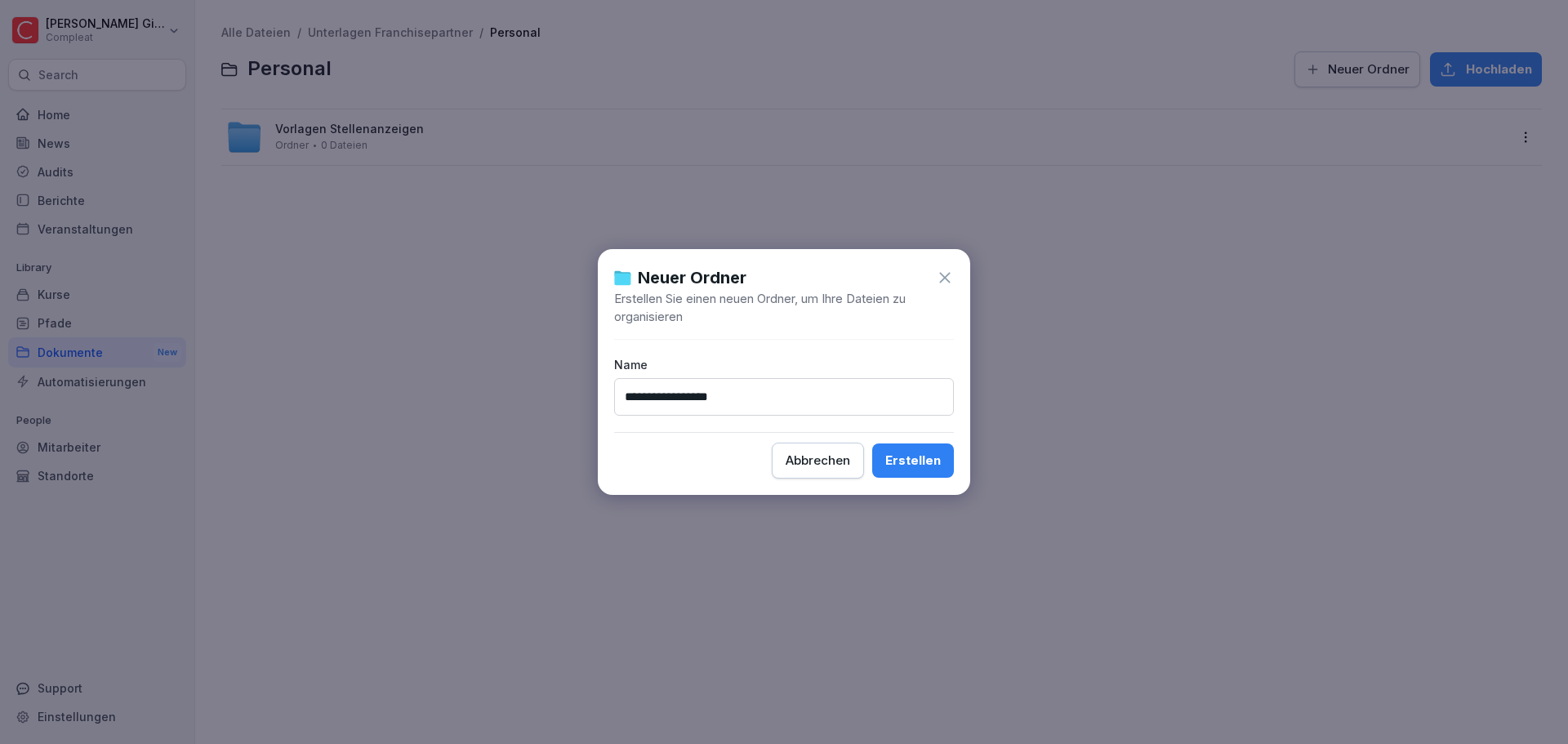
type input "**********"
click at [905, 436] on div "**********" at bounding box center [784, 372] width 373 height 246
click at [907, 445] on button "Erstellen" at bounding box center [912, 461] width 82 height 35
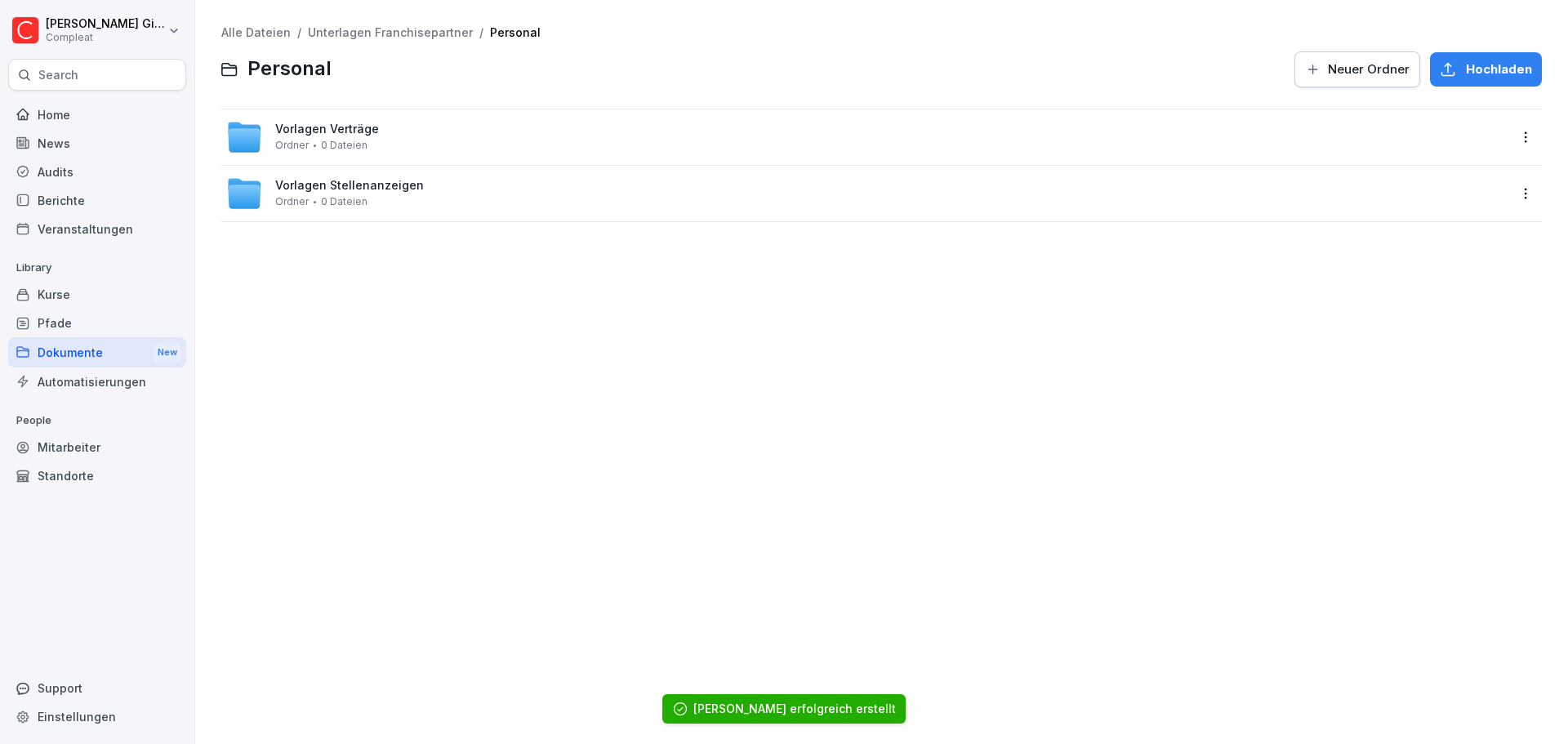
click at [422, 41] on div "Alle Dateien / Unterlagen Franchisepartner / Personal Personal Neuer Ordner Hoc…" at bounding box center [880, 57] width 1320 height 62
click at [422, 39] on span "Unterlagen Franchisepartner" at bounding box center [391, 33] width 165 height 13
click at [419, 36] on link "Unterlagen Franchisepartner" at bounding box center [391, 32] width 165 height 13
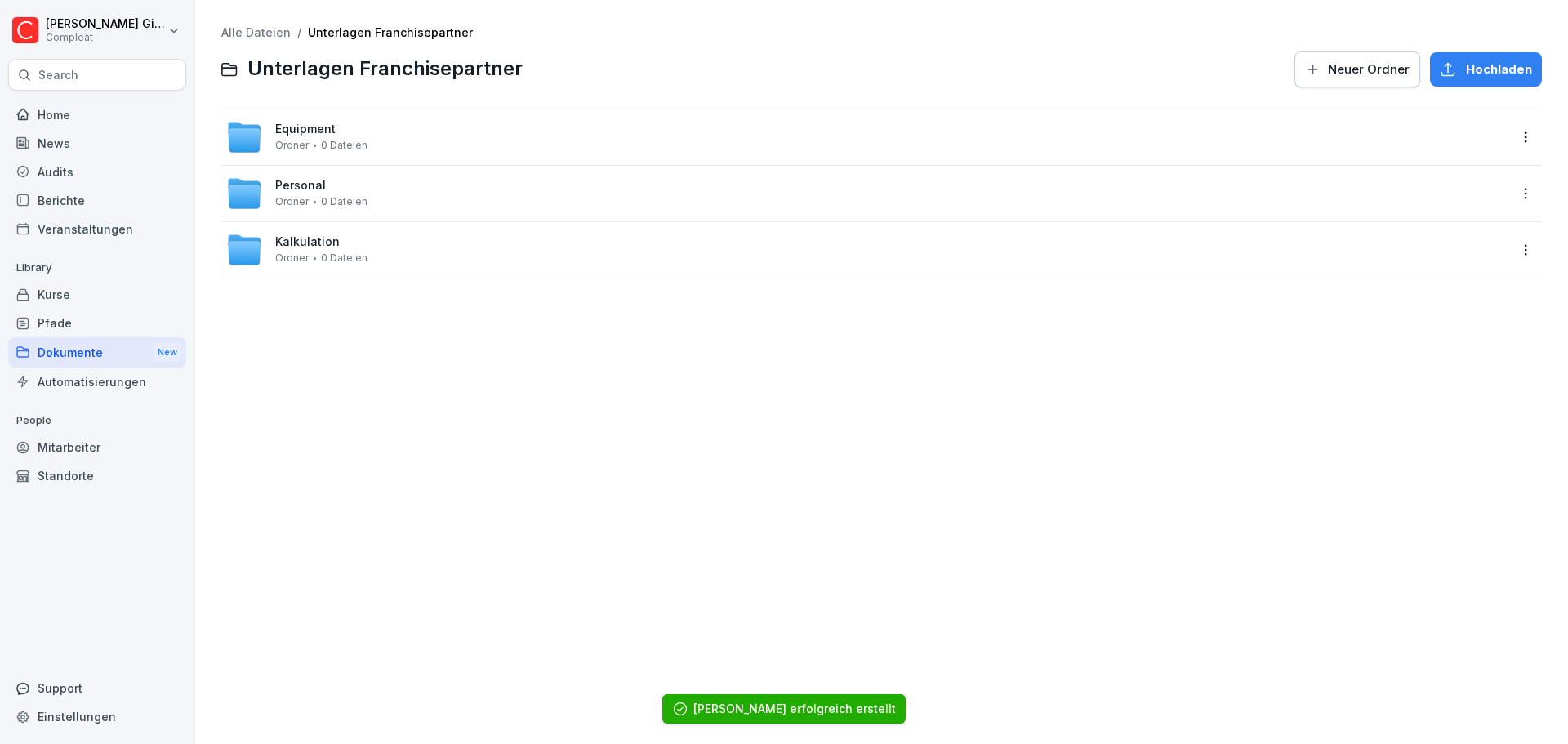
click at [445, 138] on div "Equipment Ordner 0 Dateien" at bounding box center [867, 136] width 1281 height 36
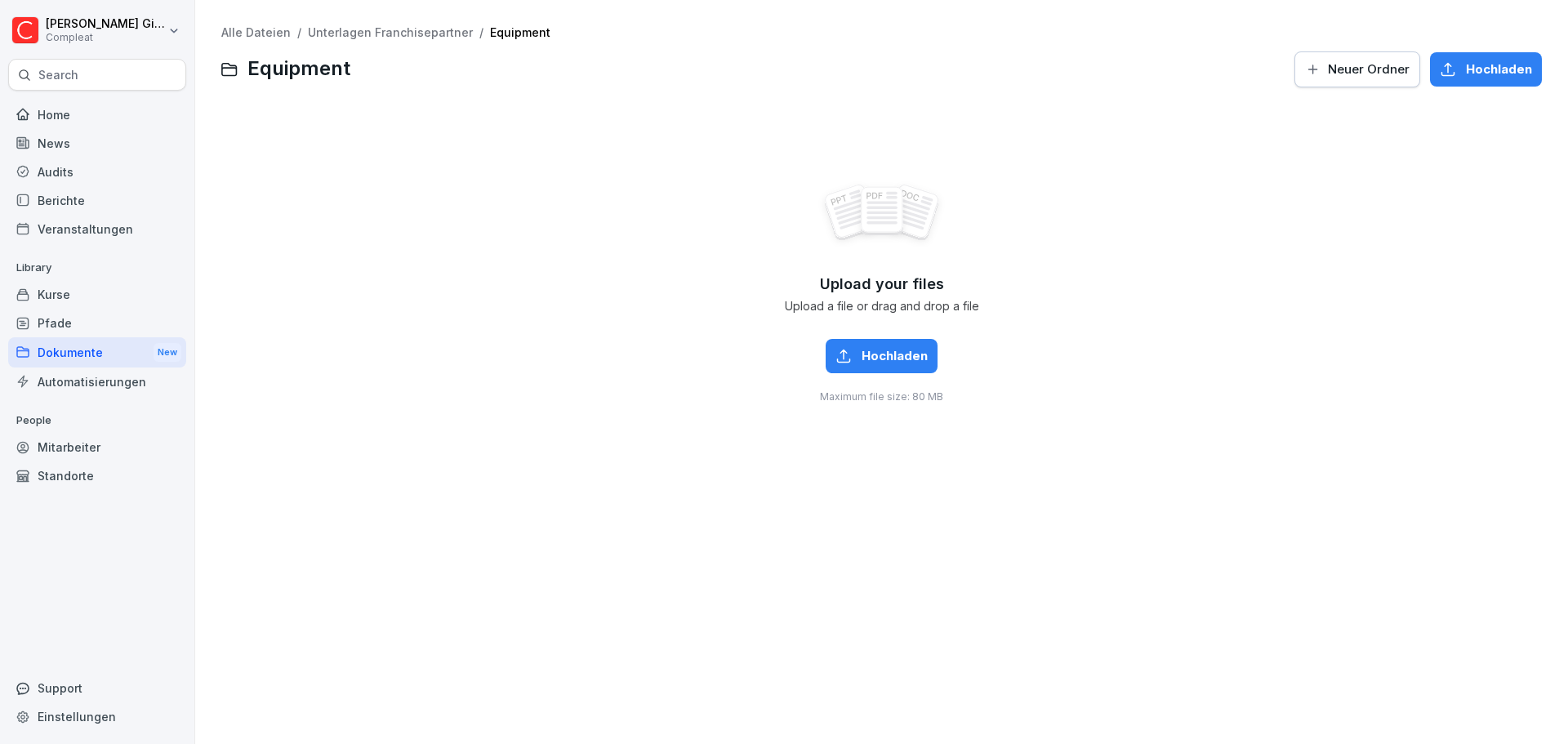
click at [1335, 74] on span "Neuer Ordner" at bounding box center [1368, 69] width 82 height 18
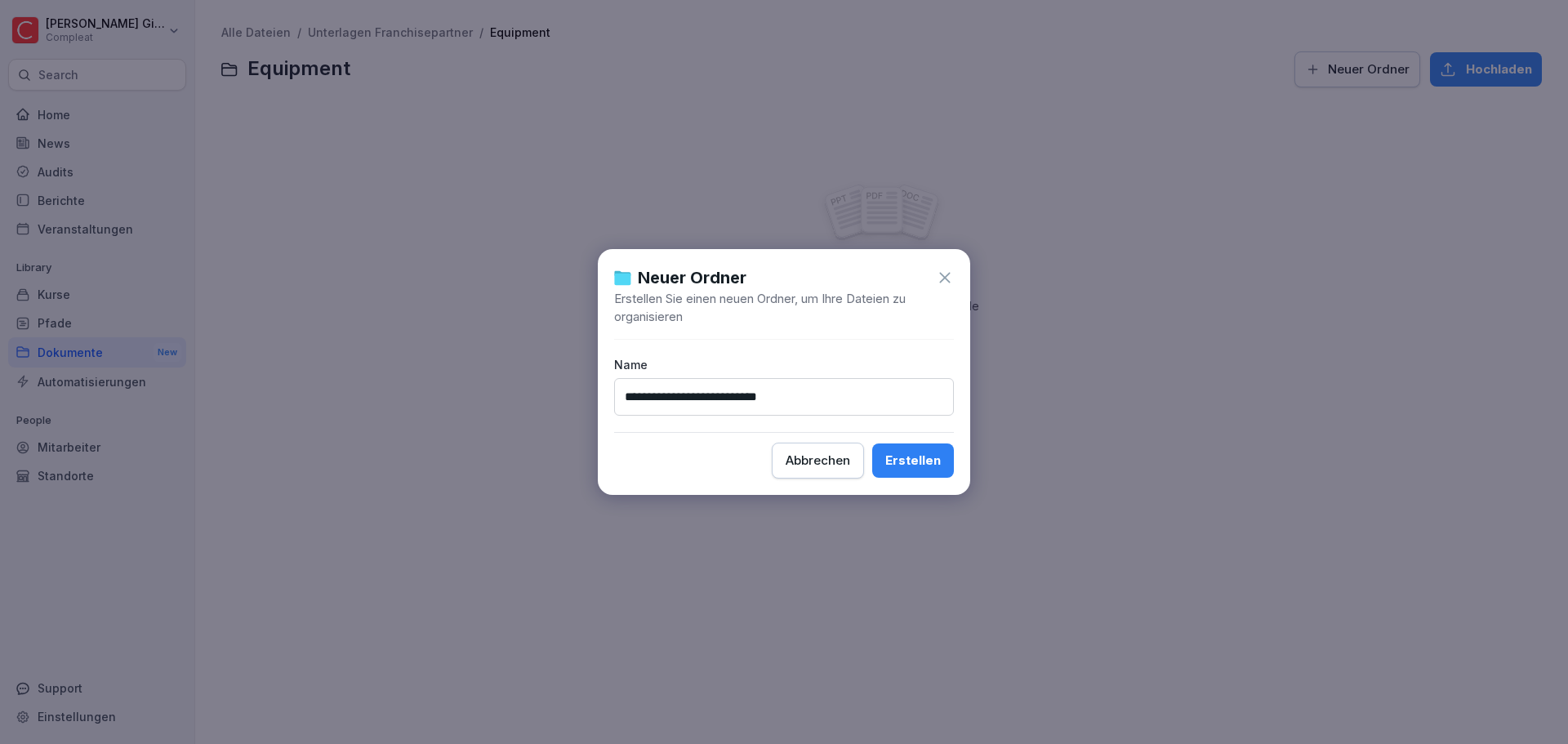
type input "**********"
click at [944, 274] on icon at bounding box center [945, 277] width 18 height 18
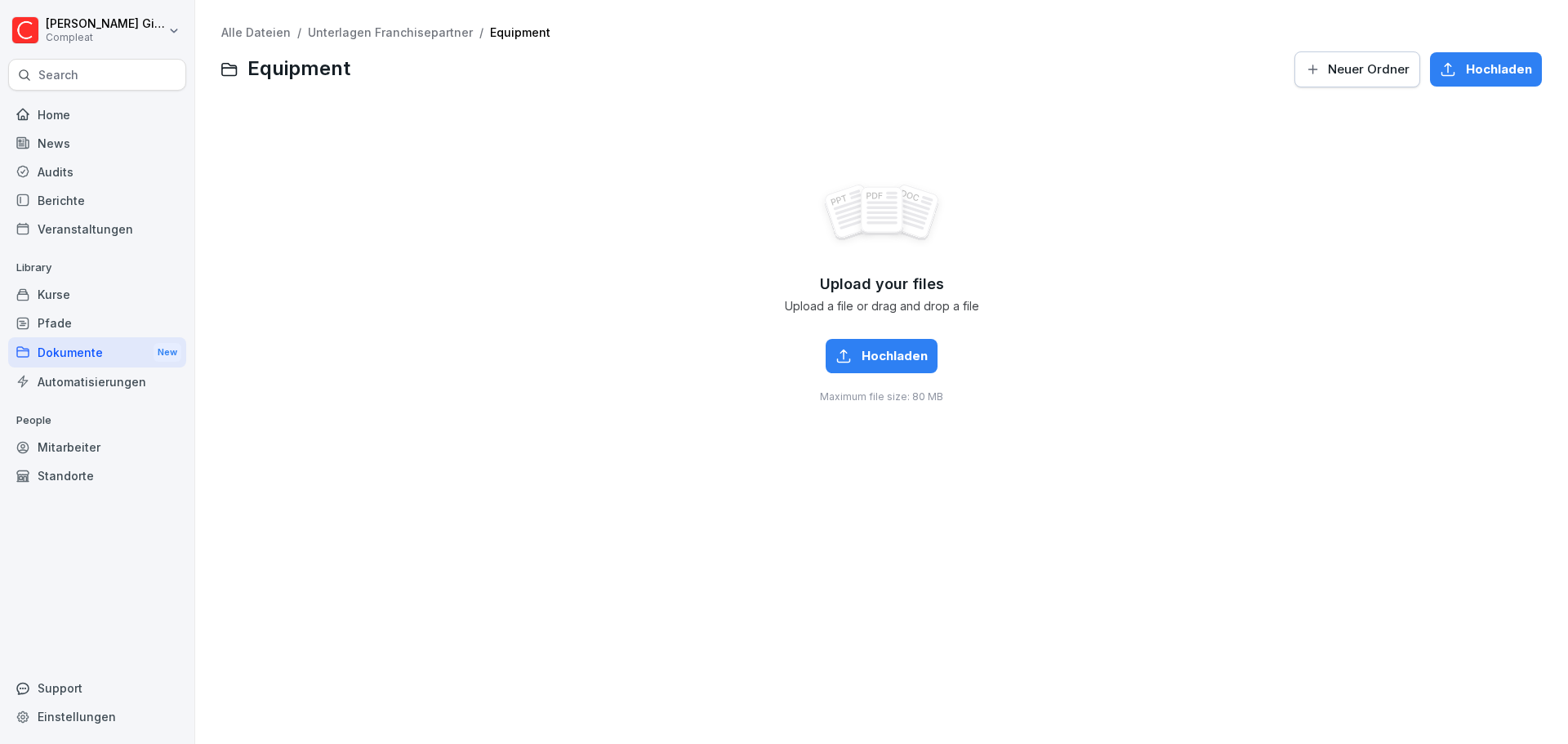
click at [373, 24] on div "Alle Dateien / Unterlagen Franchisepartner / Equipment Equipment Neuer Ordner H…" at bounding box center [881, 372] width 1348 height 719
click at [372, 34] on link "Unterlagen Franchisepartner" at bounding box center [391, 32] width 165 height 13
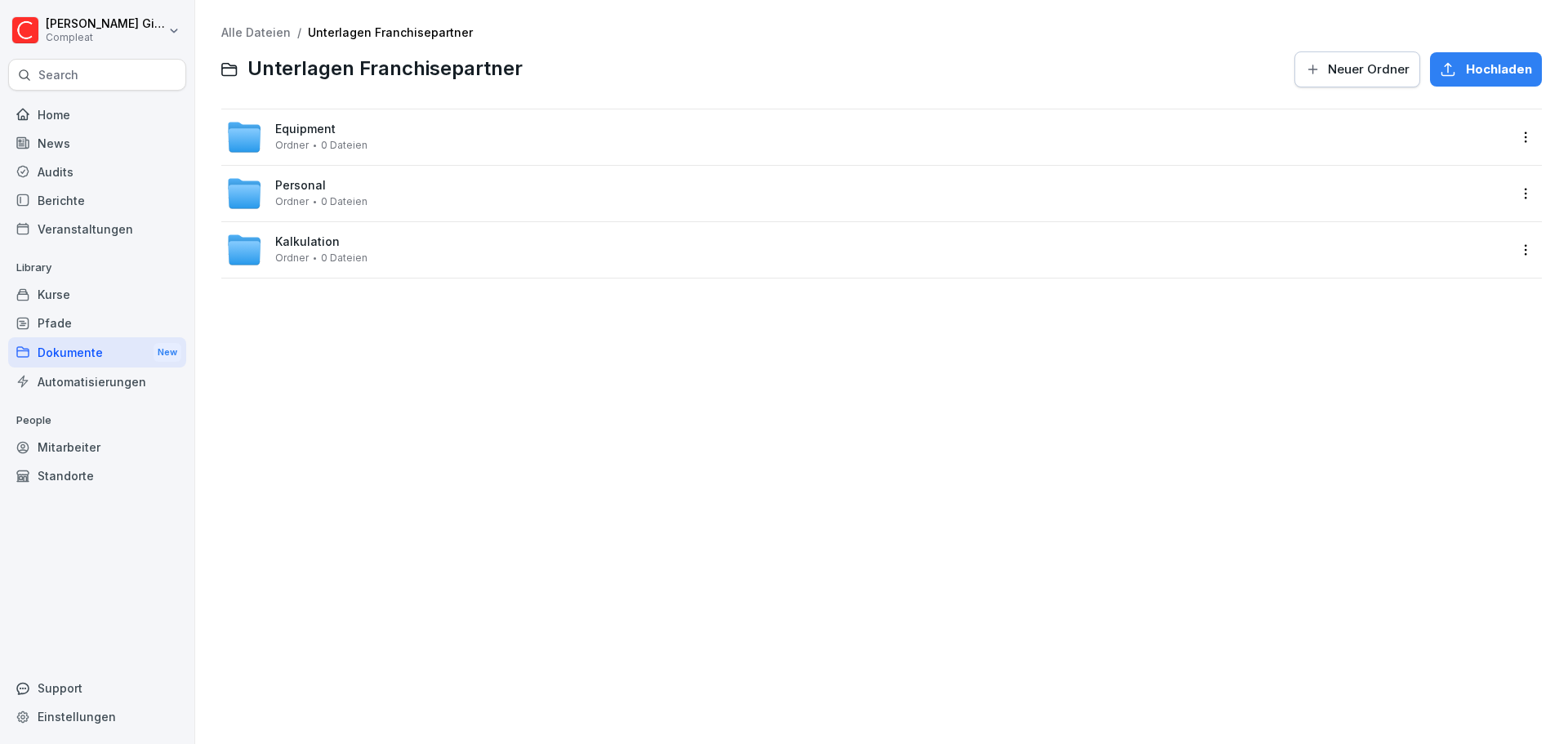
click at [431, 120] on div "Equipment Ordner 0 Dateien" at bounding box center [867, 136] width 1281 height 36
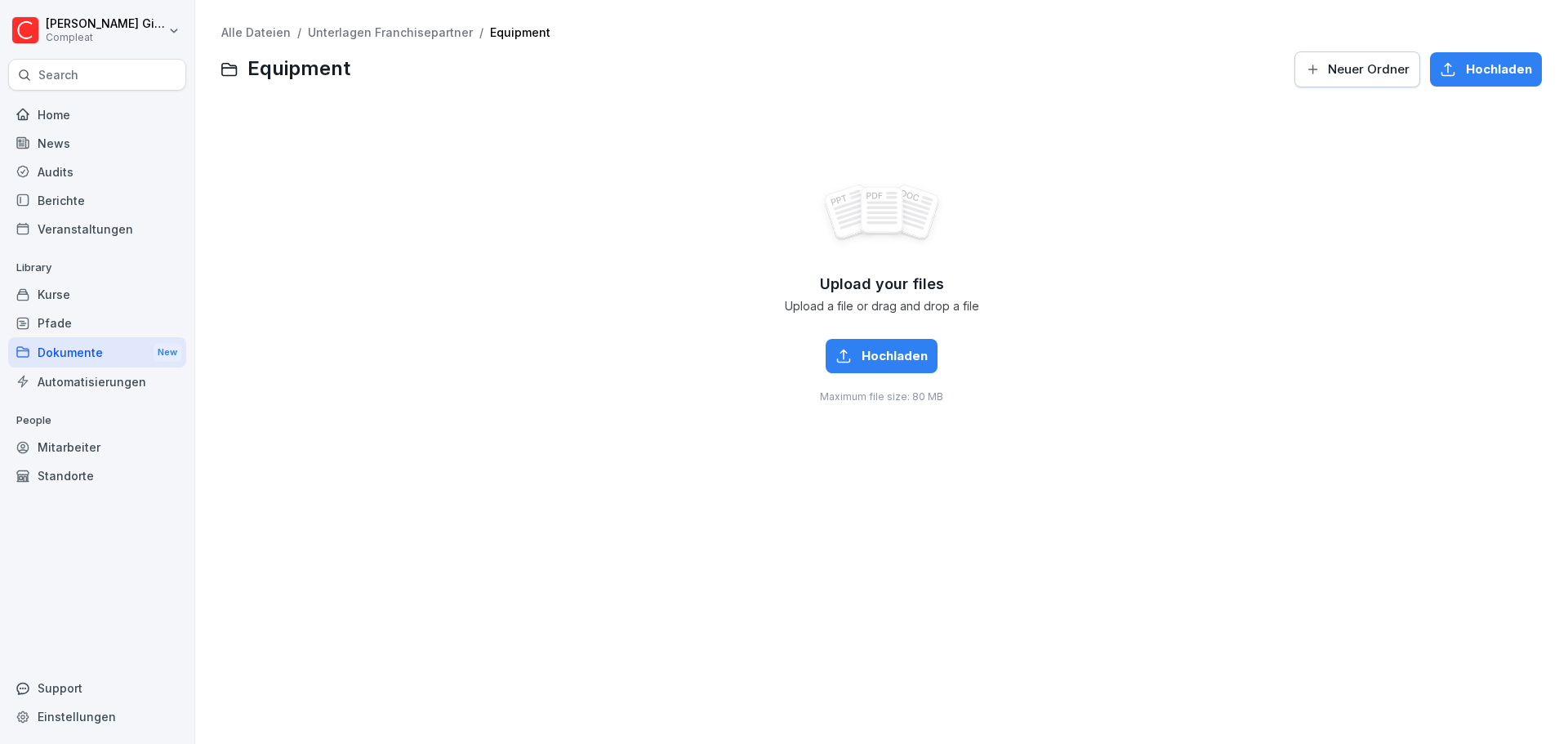
click at [395, 36] on link "Unterlagen Franchisepartner" at bounding box center [391, 32] width 165 height 13
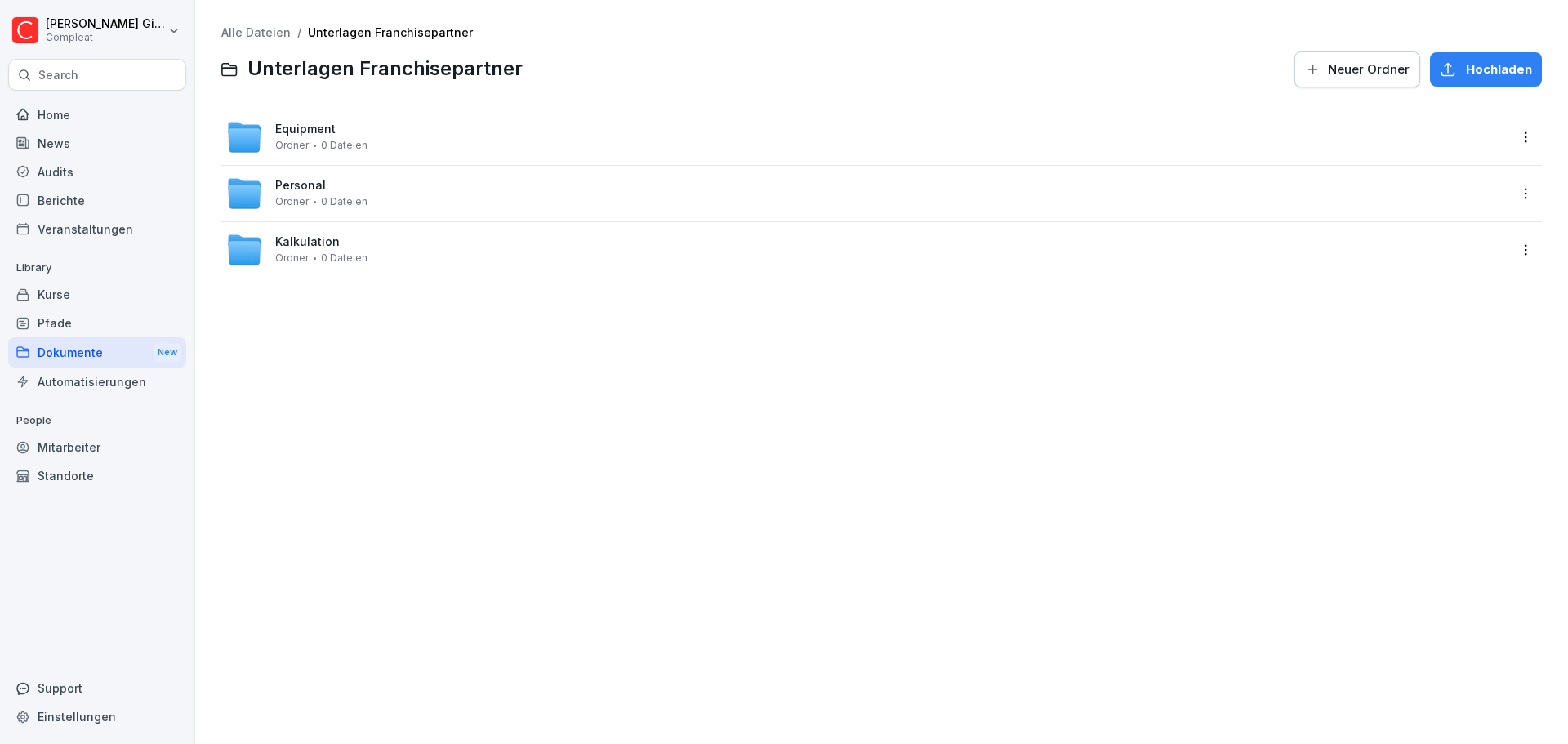
click at [249, 40] on div "Alle Dateien / Unterlagen Franchisepartner Unterlagen Franchisepartner Neuer Or…" at bounding box center [880, 57] width 1320 height 62
click at [248, 34] on link "Alle Dateien" at bounding box center [255, 32] width 69 height 13
click at [386, 58] on div at bounding box center [826, 69] width 917 height 39
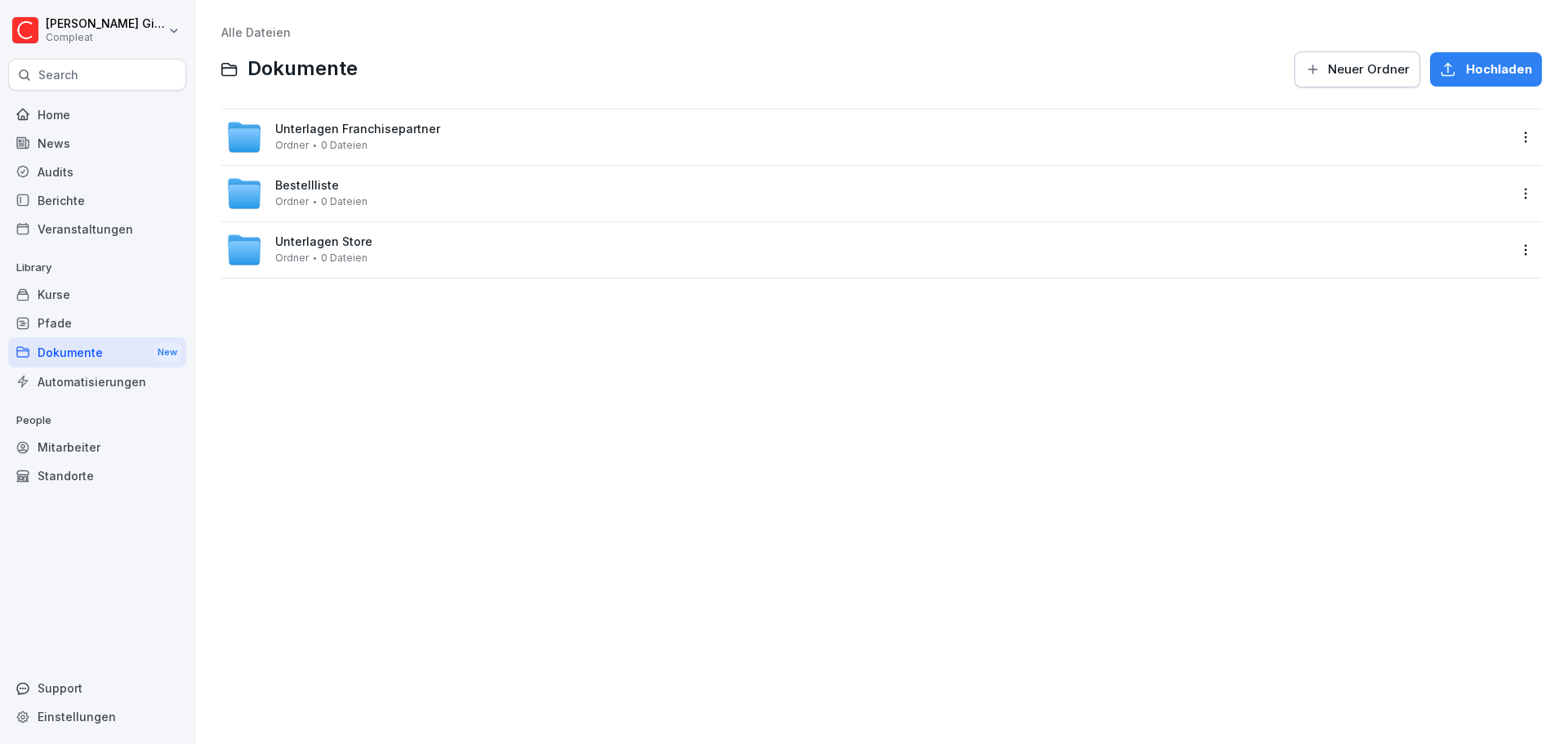
click at [609, 261] on div "Unterlagen Store Ordner 0 Dateien" at bounding box center [867, 250] width 1281 height 36
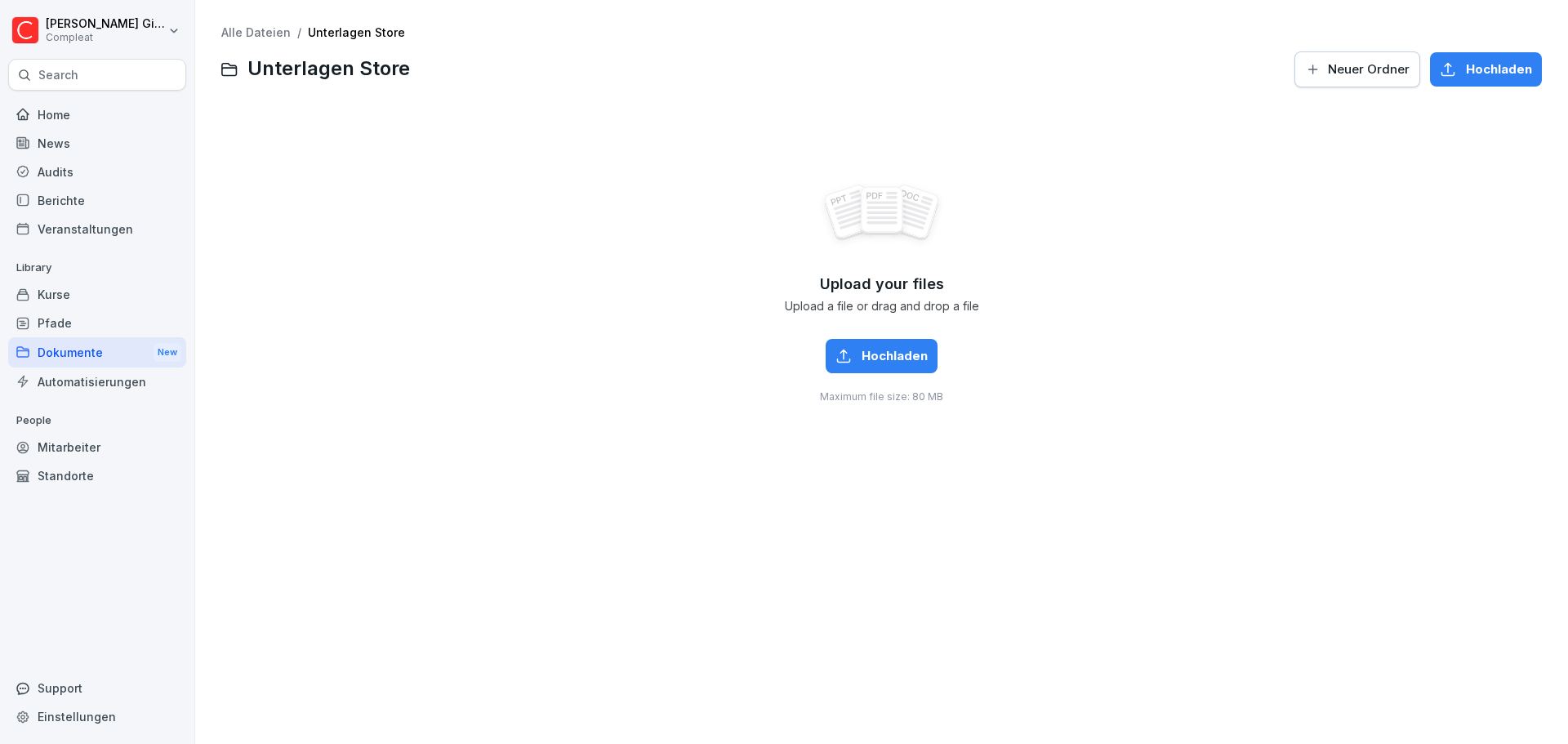
click at [1313, 67] on div "Neuer Ordner" at bounding box center [1357, 69] width 105 height 18
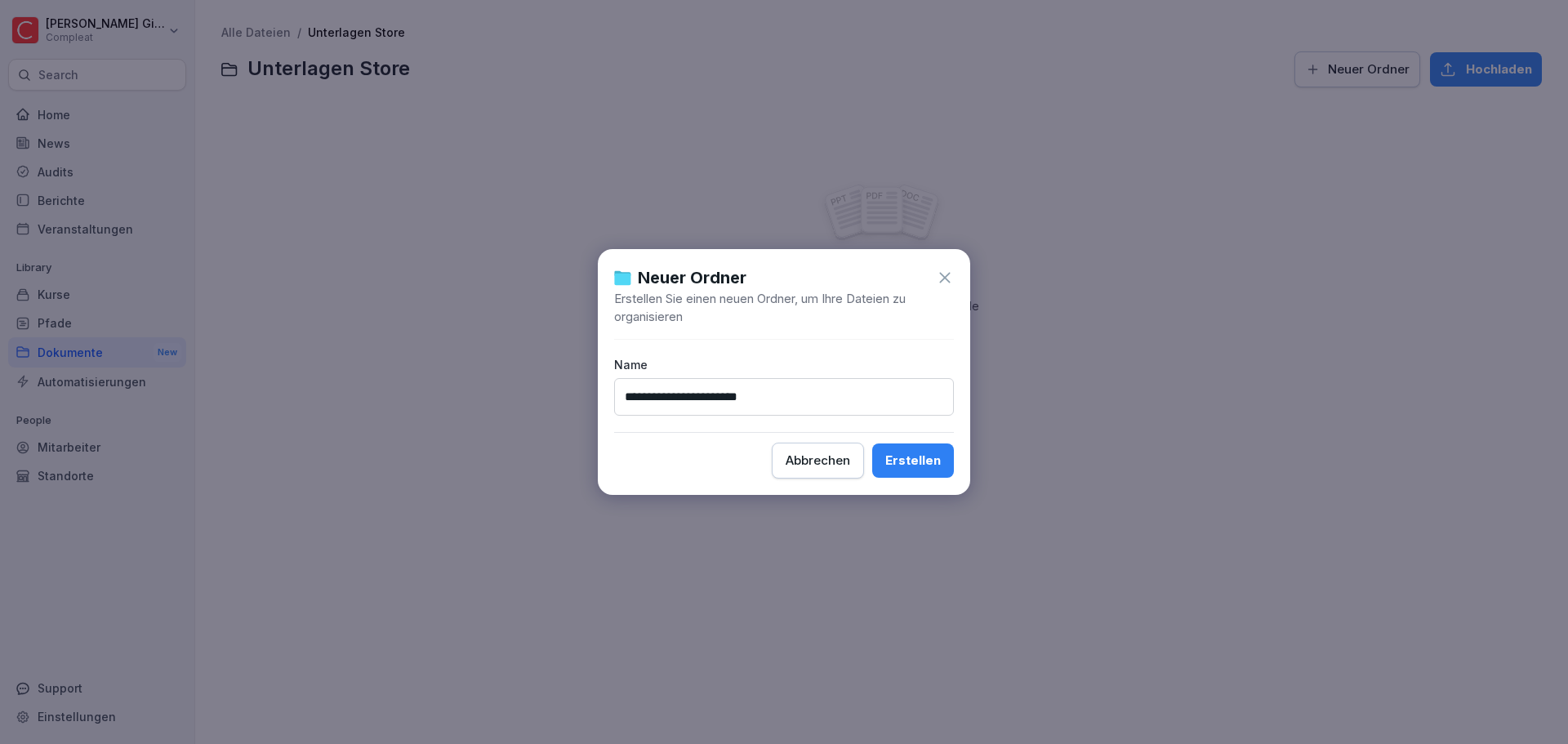
type input "**********"
click at [933, 441] on div "**********" at bounding box center [784, 372] width 373 height 246
drag, startPoint x: 928, startPoint y: 450, endPoint x: 963, endPoint y: 407, distance: 55.4
click at [926, 456] on button "Erstellen" at bounding box center [912, 461] width 82 height 35
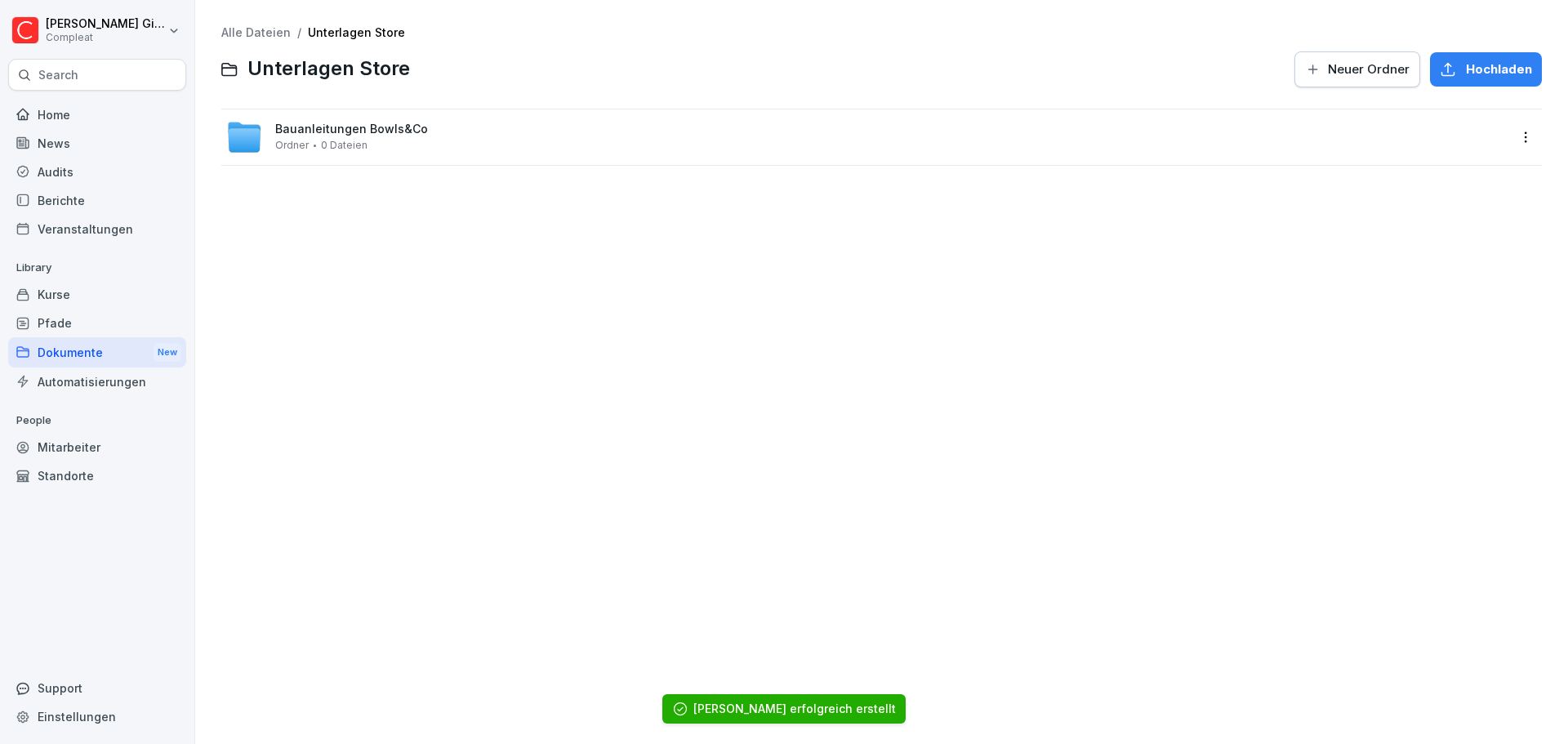
click at [1328, 84] on button "Neuer Ordner" at bounding box center [1357, 69] width 126 height 36
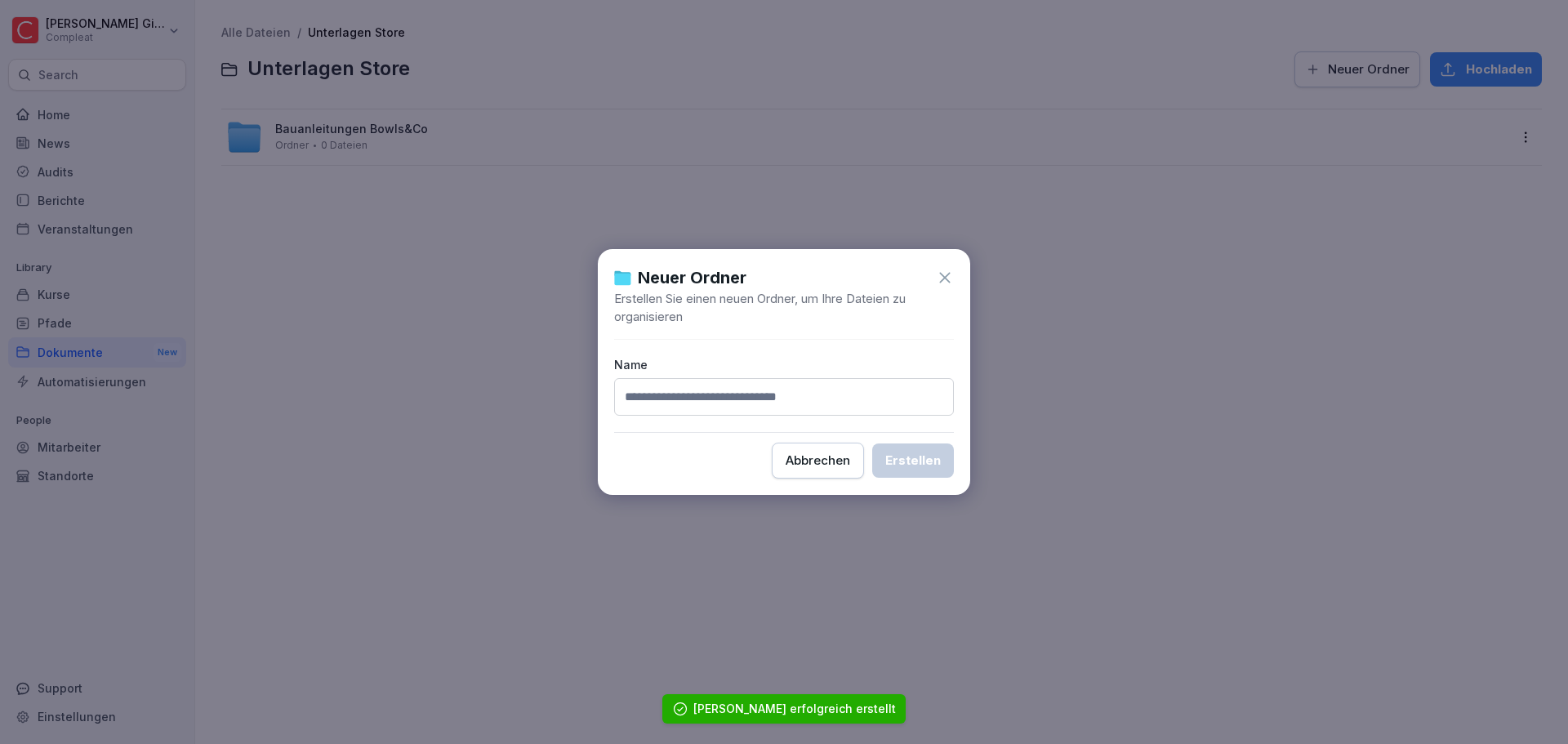
type input "*"
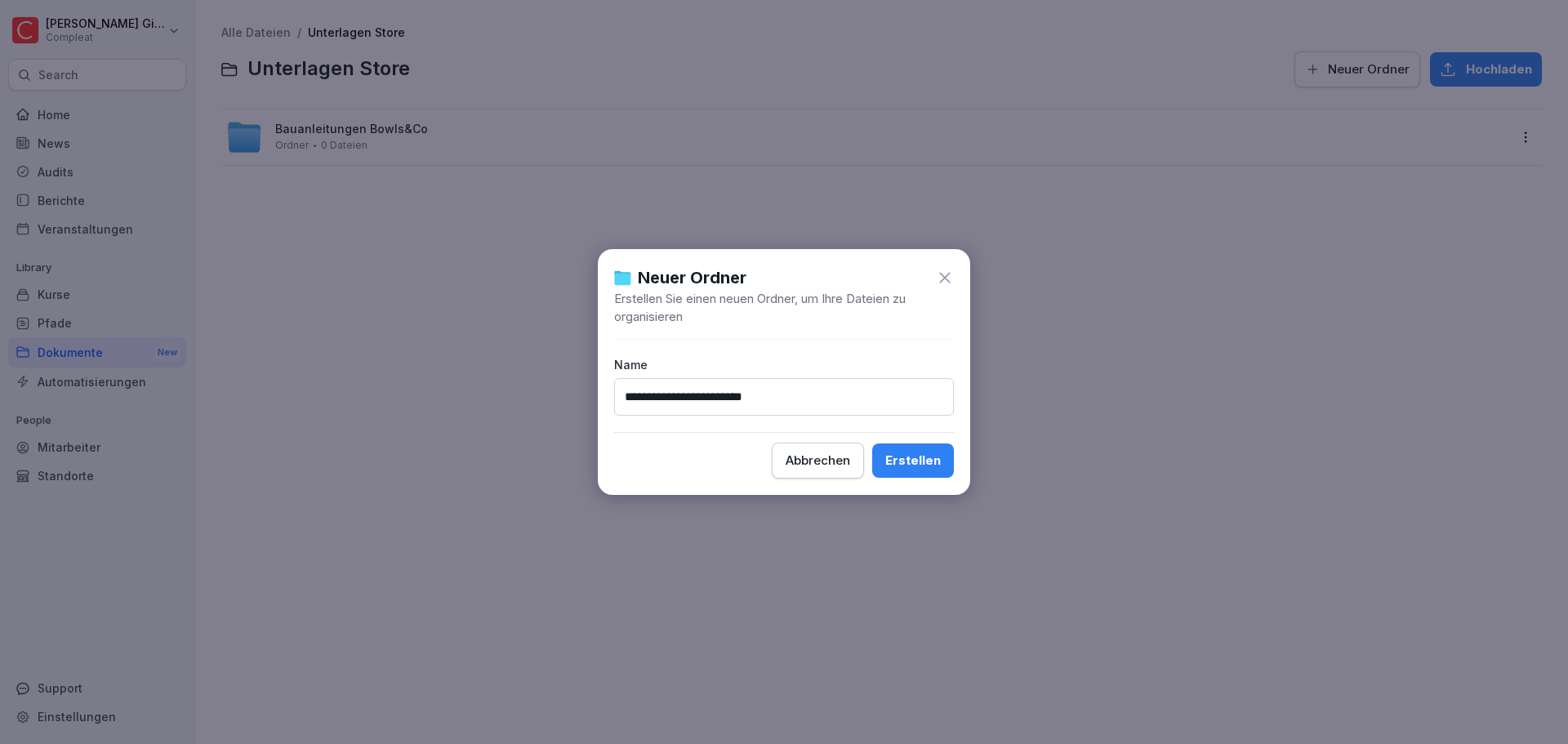
type input "**********"
click at [904, 447] on button "Erstellen" at bounding box center [912, 461] width 82 height 35
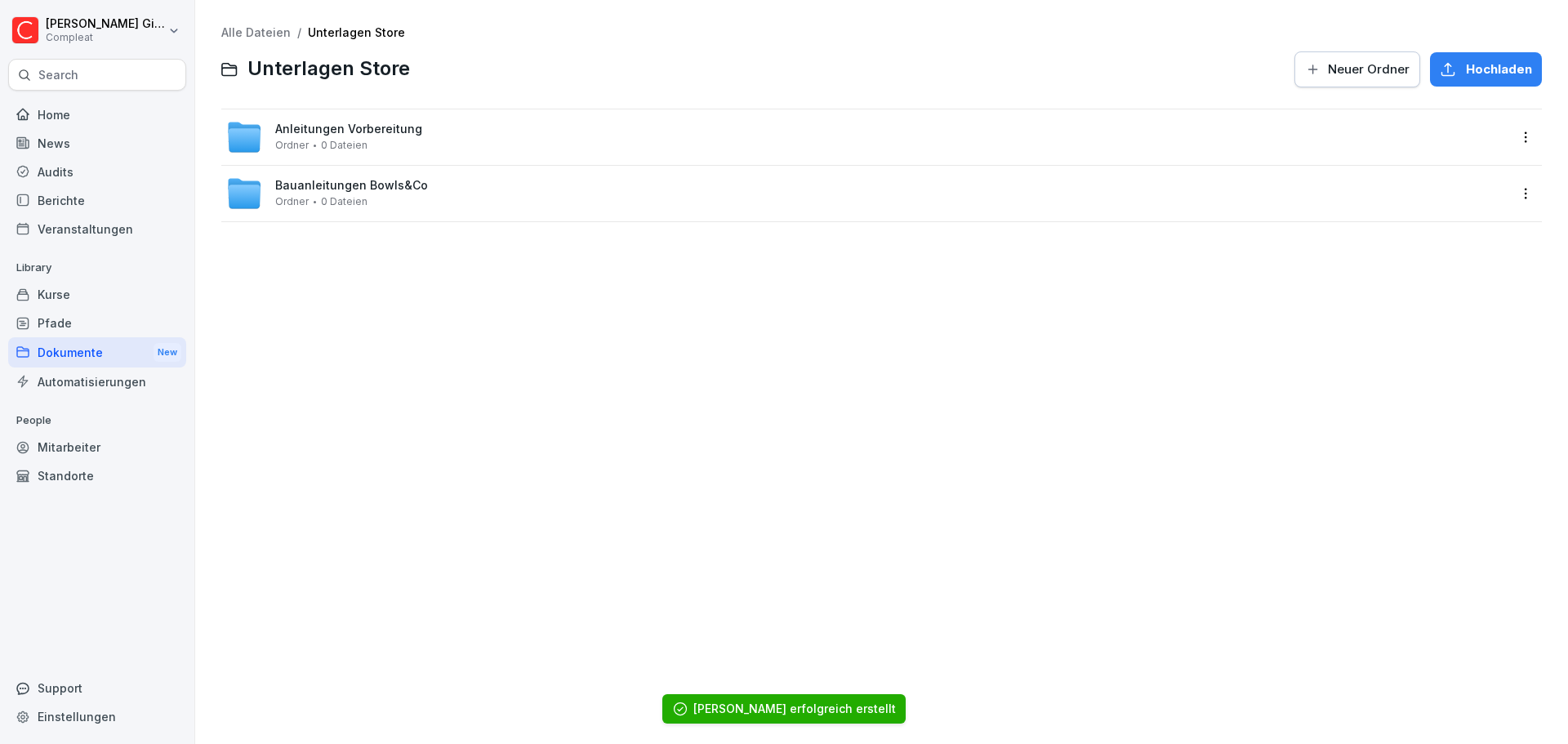
click at [1354, 79] on button "Neuer Ordner" at bounding box center [1357, 69] width 126 height 36
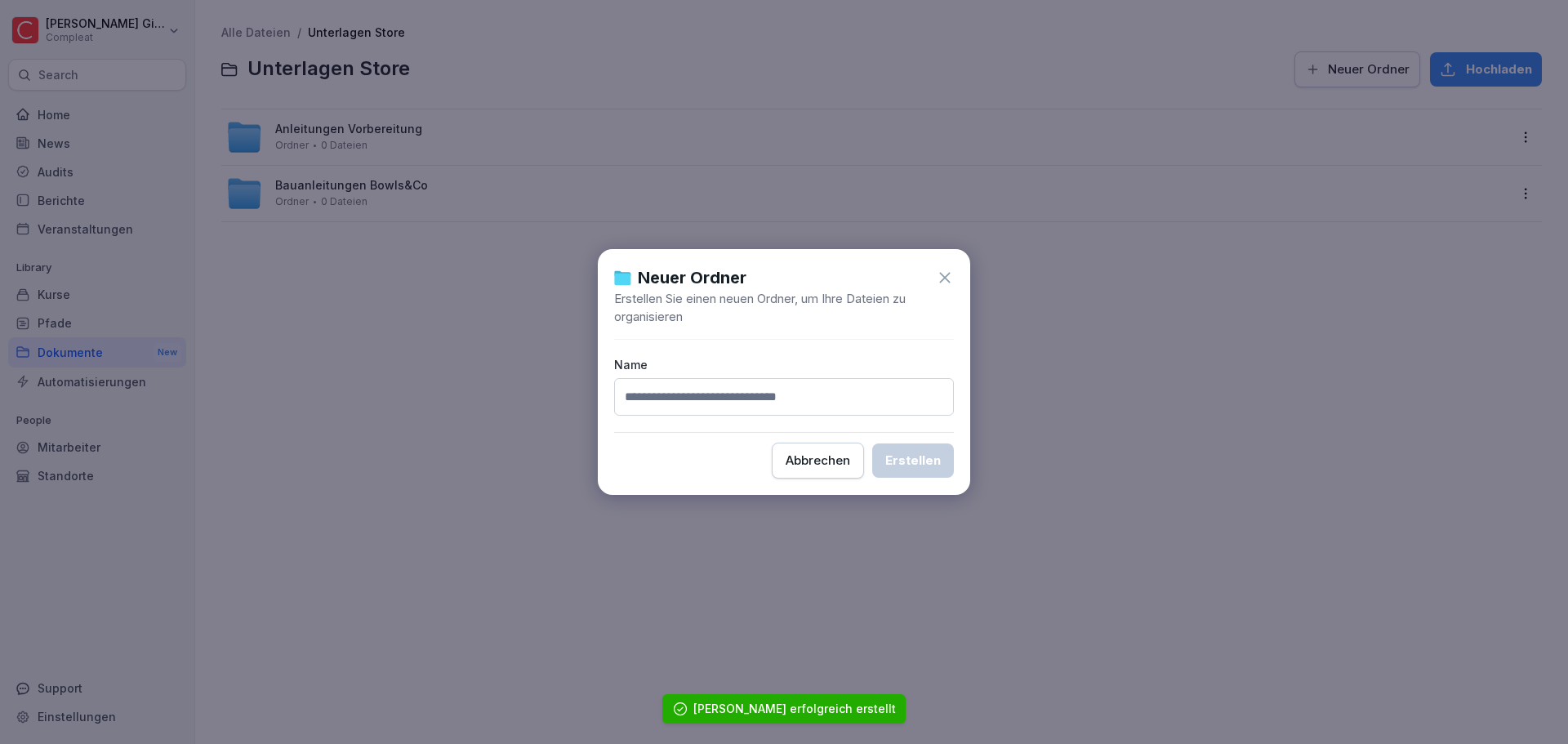
click at [832, 450] on button "Abbrechen" at bounding box center [818, 460] width 92 height 36
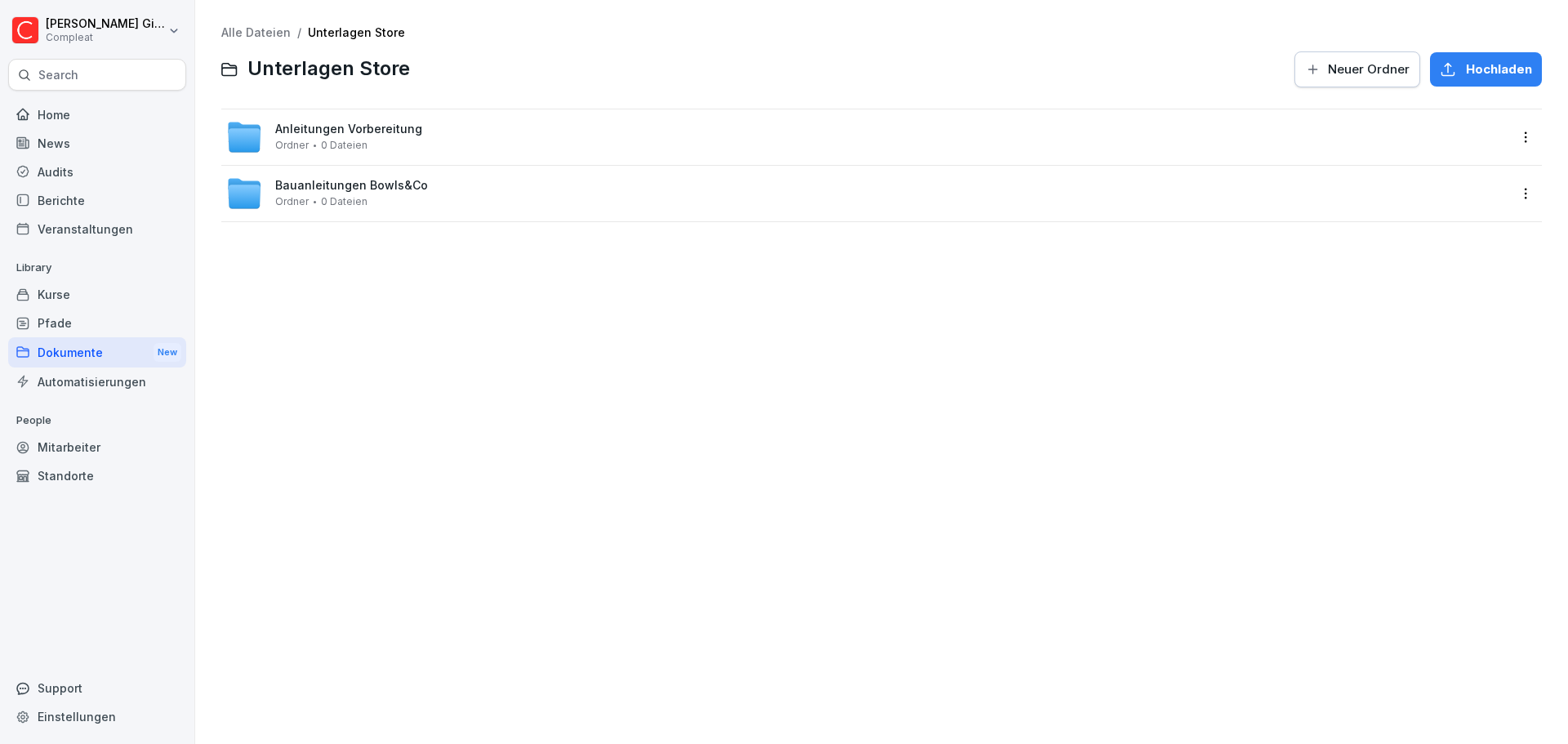
click at [1315, 78] on div "Neuer Ordner" at bounding box center [1357, 69] width 105 height 18
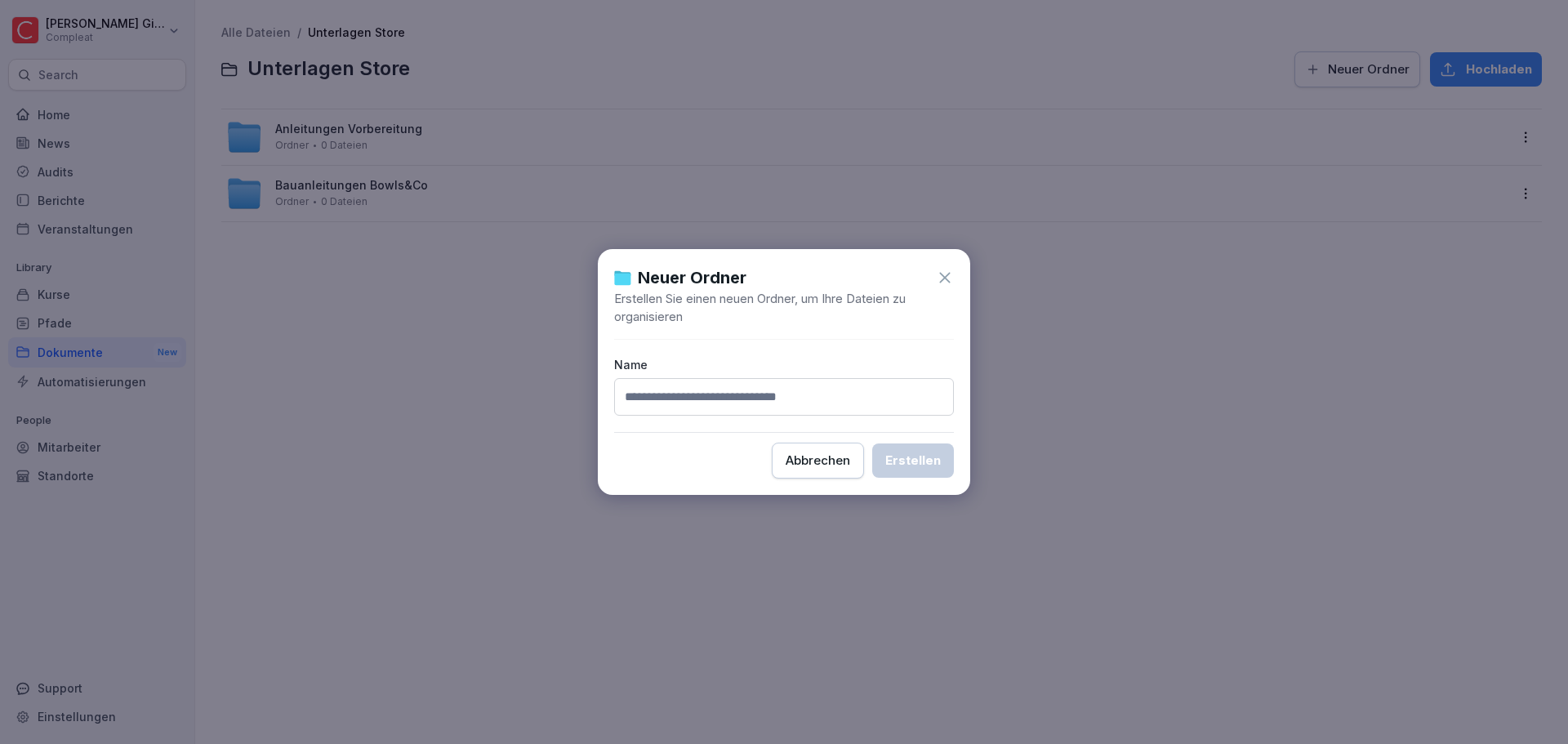
click at [834, 389] on input at bounding box center [784, 396] width 340 height 37
type input "*"
type input "**********"
click at [918, 450] on button "Erstellen" at bounding box center [912, 461] width 82 height 35
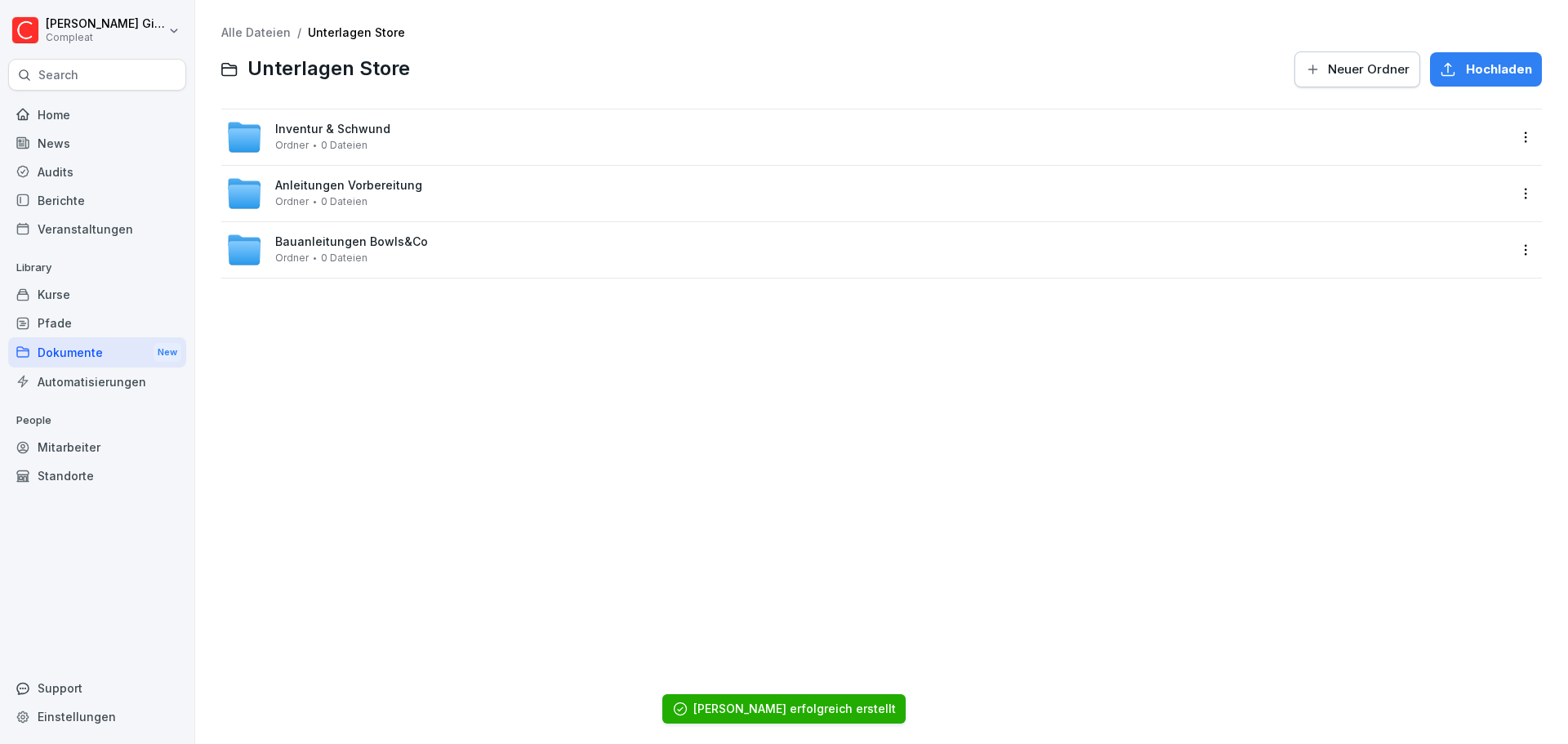
click at [1307, 79] on button "Neuer Ordner" at bounding box center [1357, 69] width 126 height 36
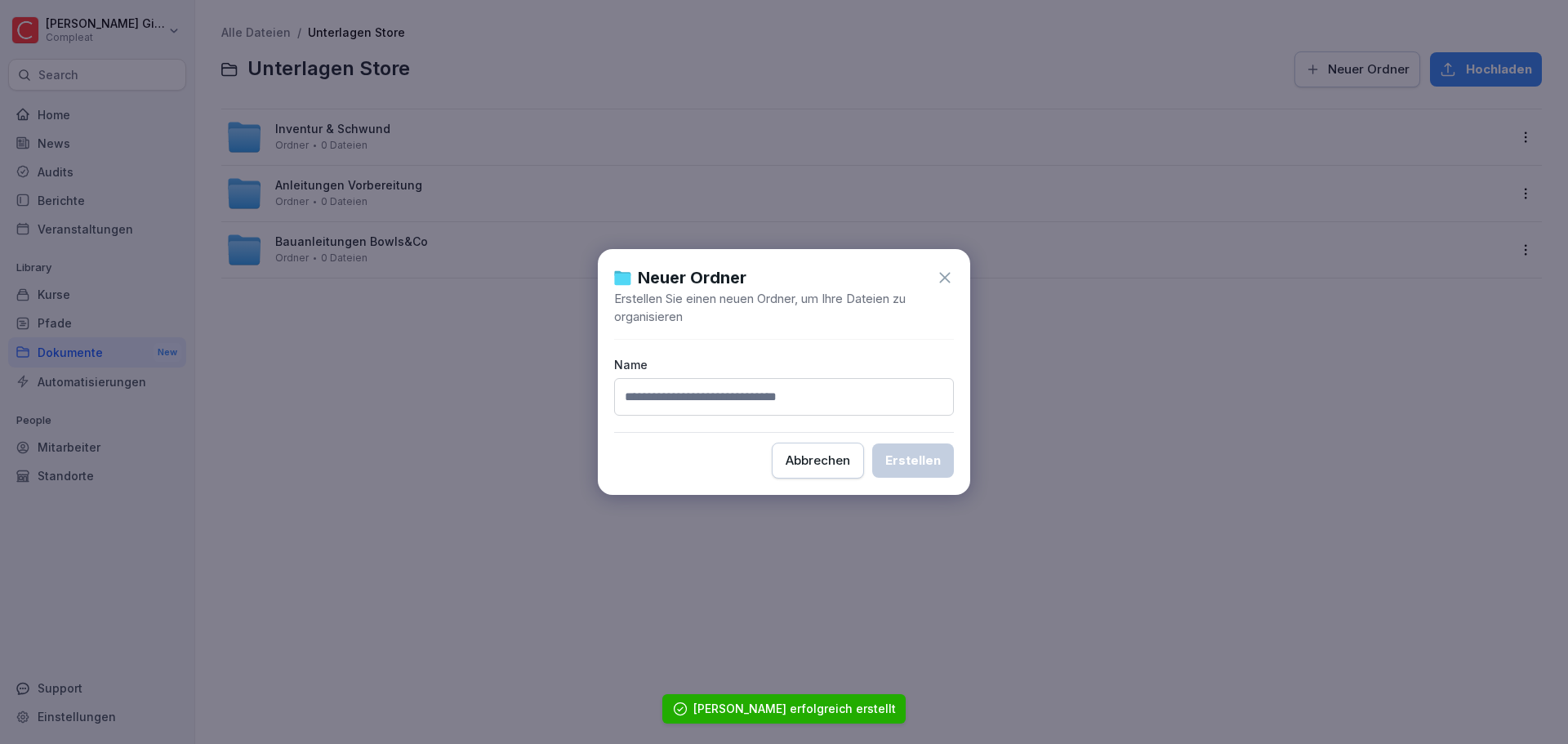
click at [817, 446] on button "Abbrechen" at bounding box center [818, 460] width 92 height 36
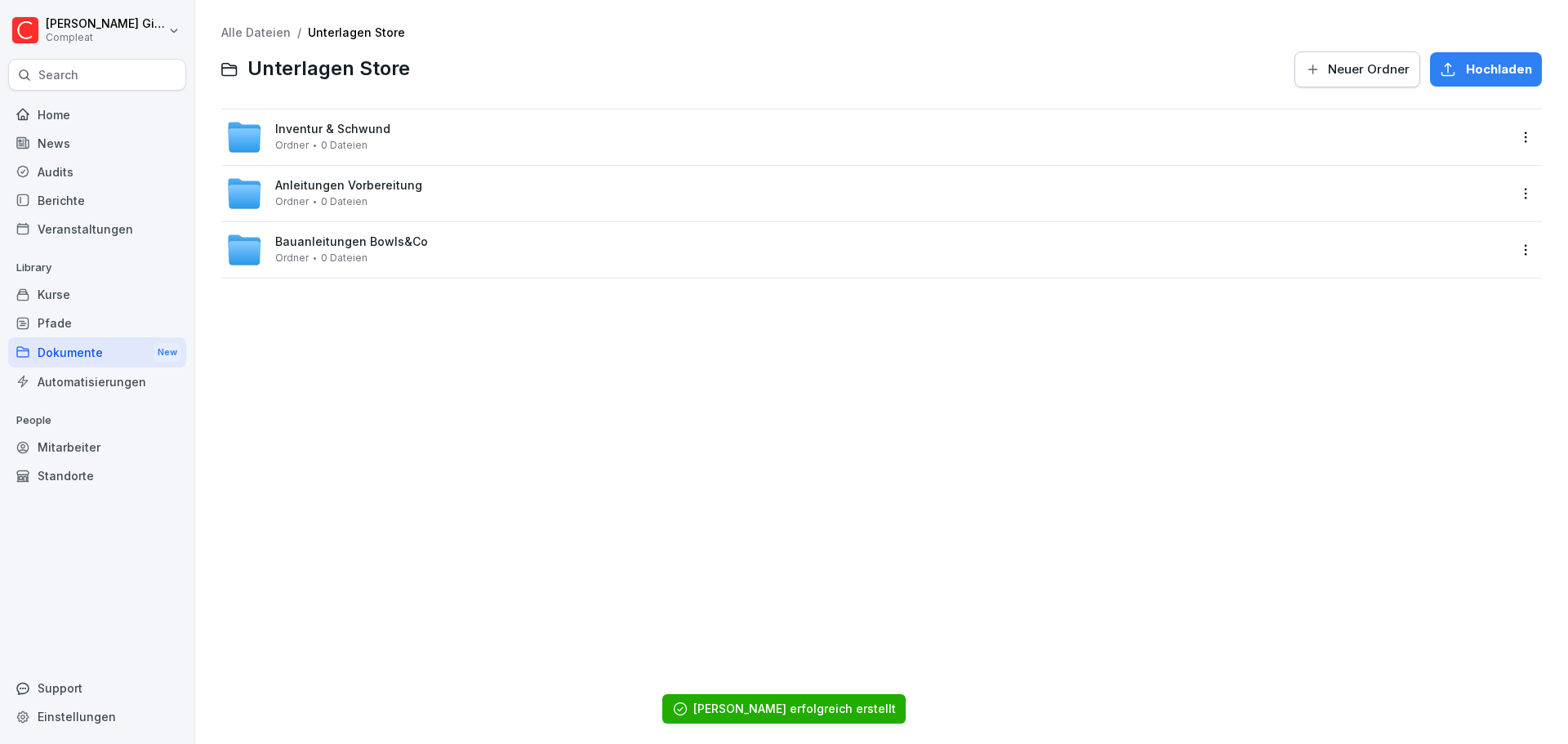
click at [249, 30] on link "Alle Dateien" at bounding box center [255, 32] width 69 height 13
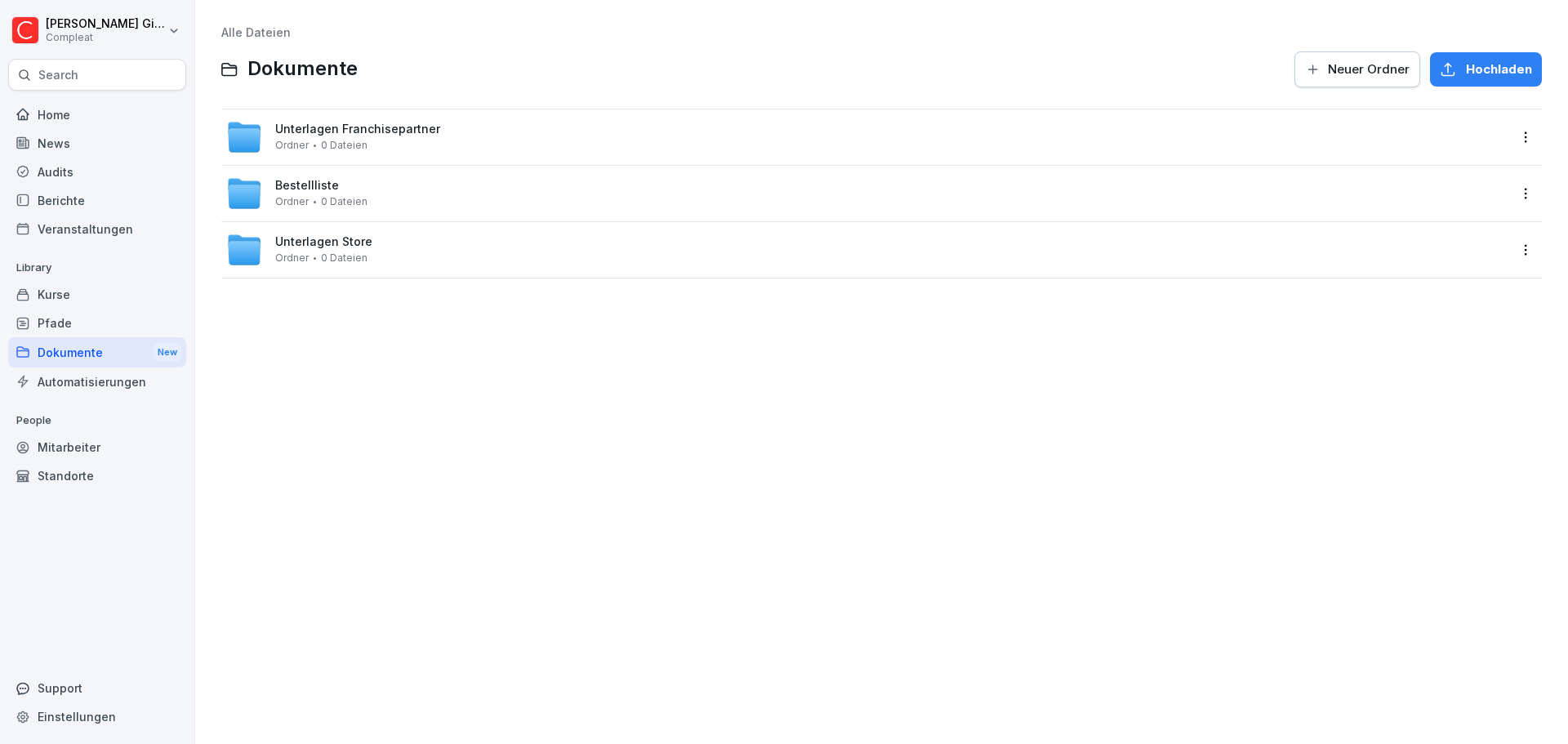
click at [489, 150] on div "Unterlagen Franchisepartner Ordner 0 Dateien" at bounding box center [867, 136] width 1281 height 36
click at [260, 33] on link "Alle Dateien" at bounding box center [255, 32] width 69 height 13
click at [74, 345] on div "Dokumente New" at bounding box center [97, 351] width 178 height 30
click at [79, 343] on div "Dokumente New" at bounding box center [97, 351] width 178 height 30
